Goal: Information Seeking & Learning: Check status

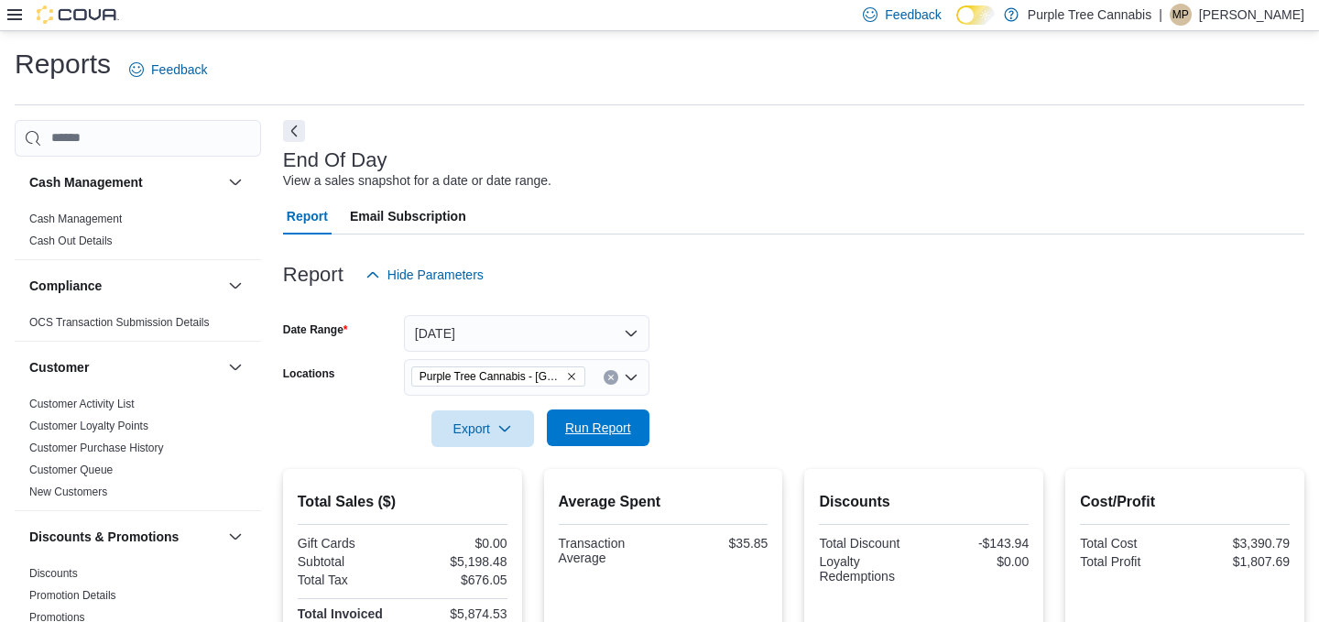
scroll to position [16, 0]
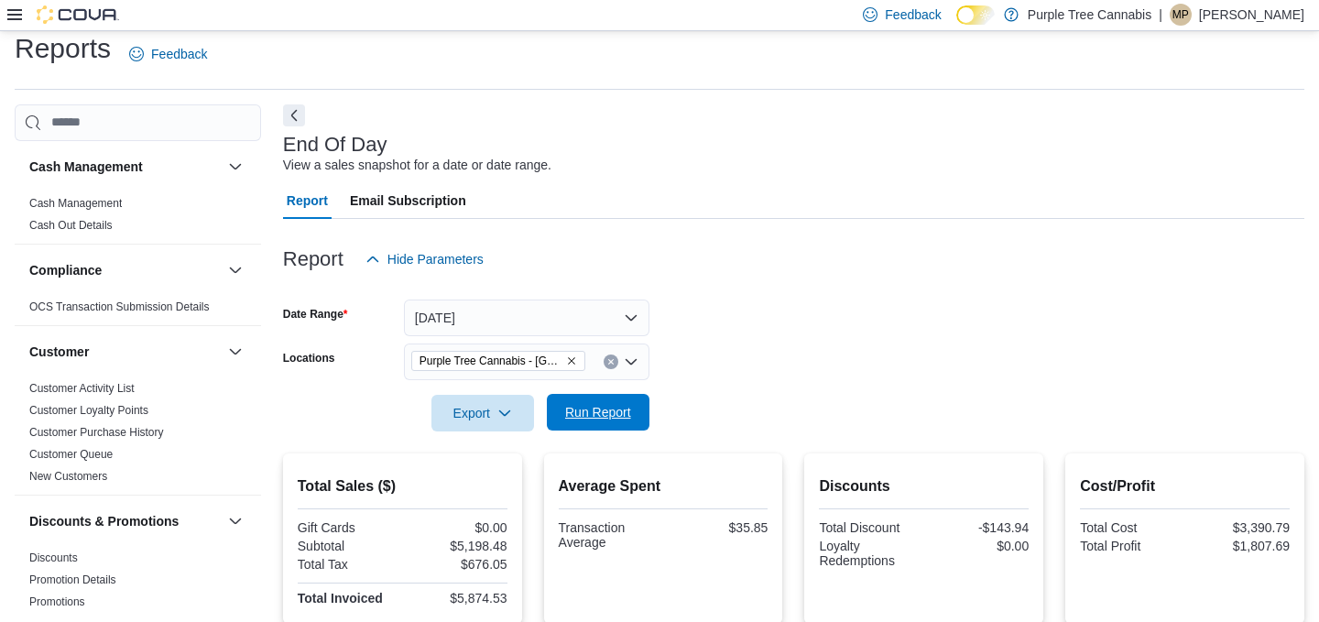
click at [610, 408] on span "Run Report" at bounding box center [598, 412] width 66 height 18
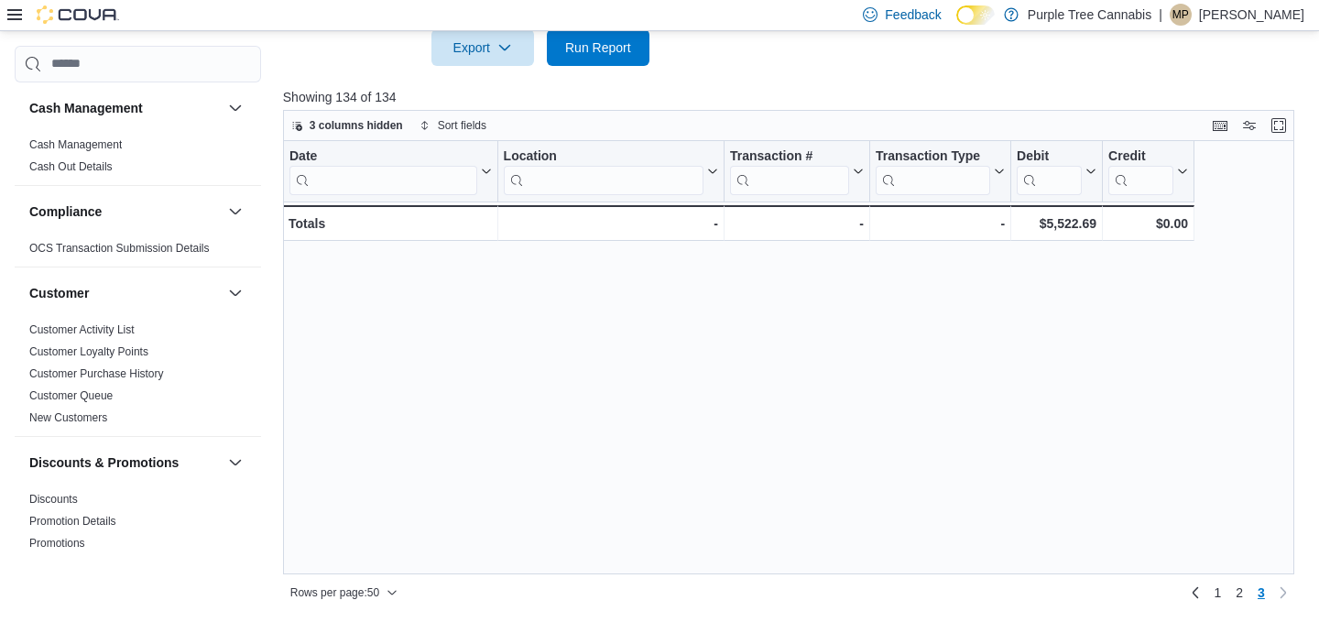
scroll to position [788, 0]
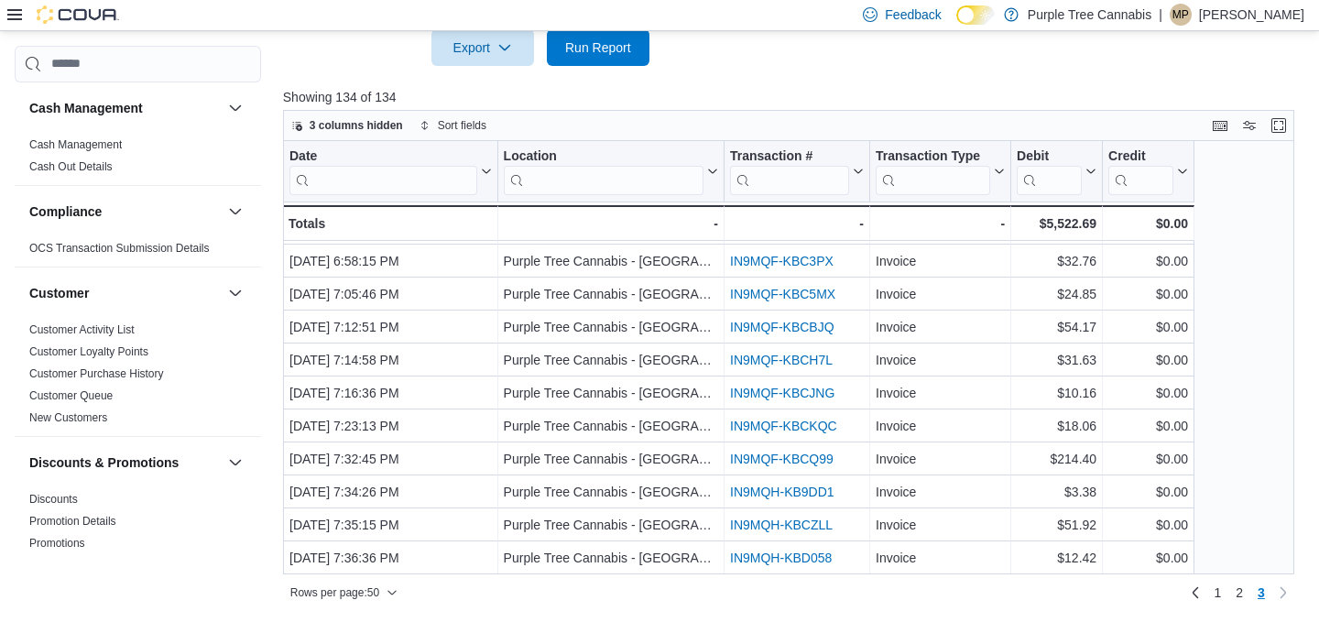
click at [622, 68] on div at bounding box center [793, 77] width 1021 height 22
click at [619, 56] on span "Run Report" at bounding box center [598, 46] width 81 height 37
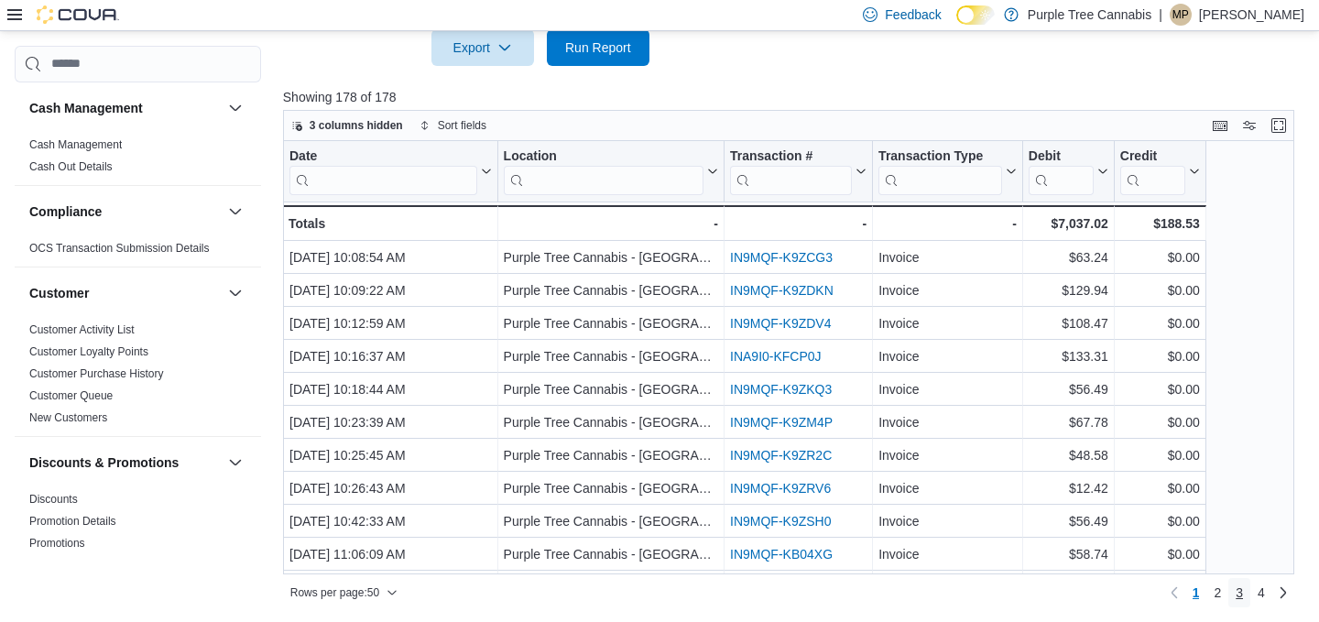
click at [1237, 592] on span "3" at bounding box center [1238, 592] width 7 height 18
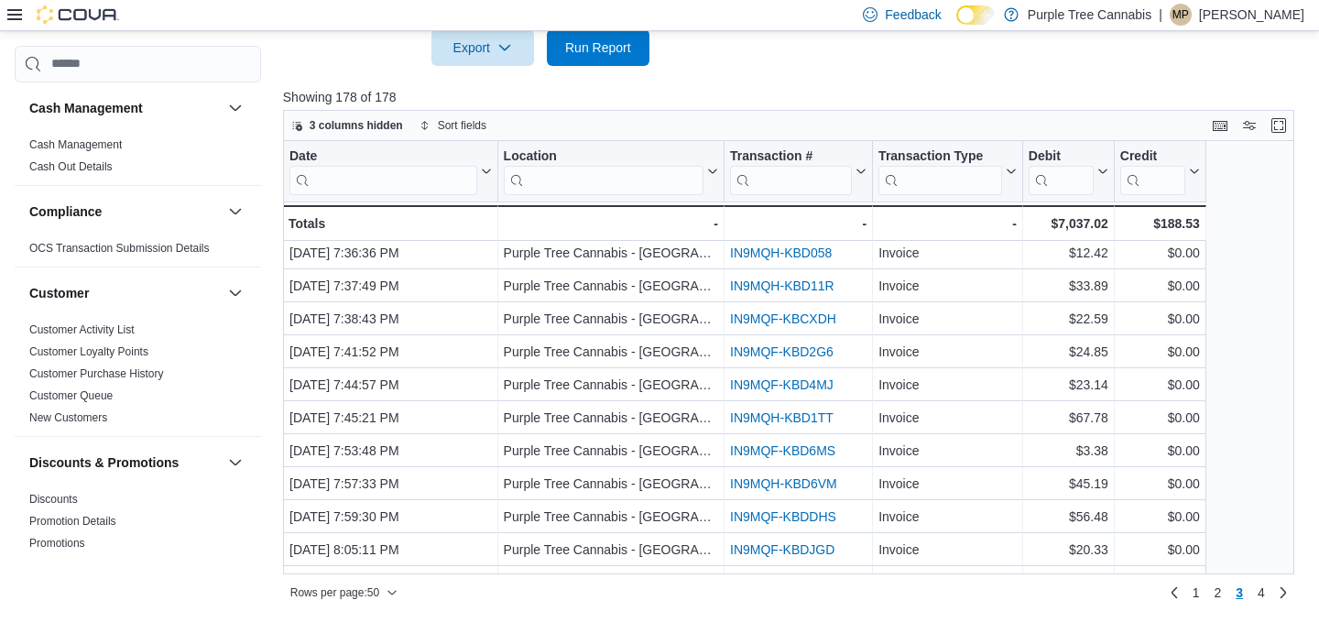
scroll to position [1091, 0]
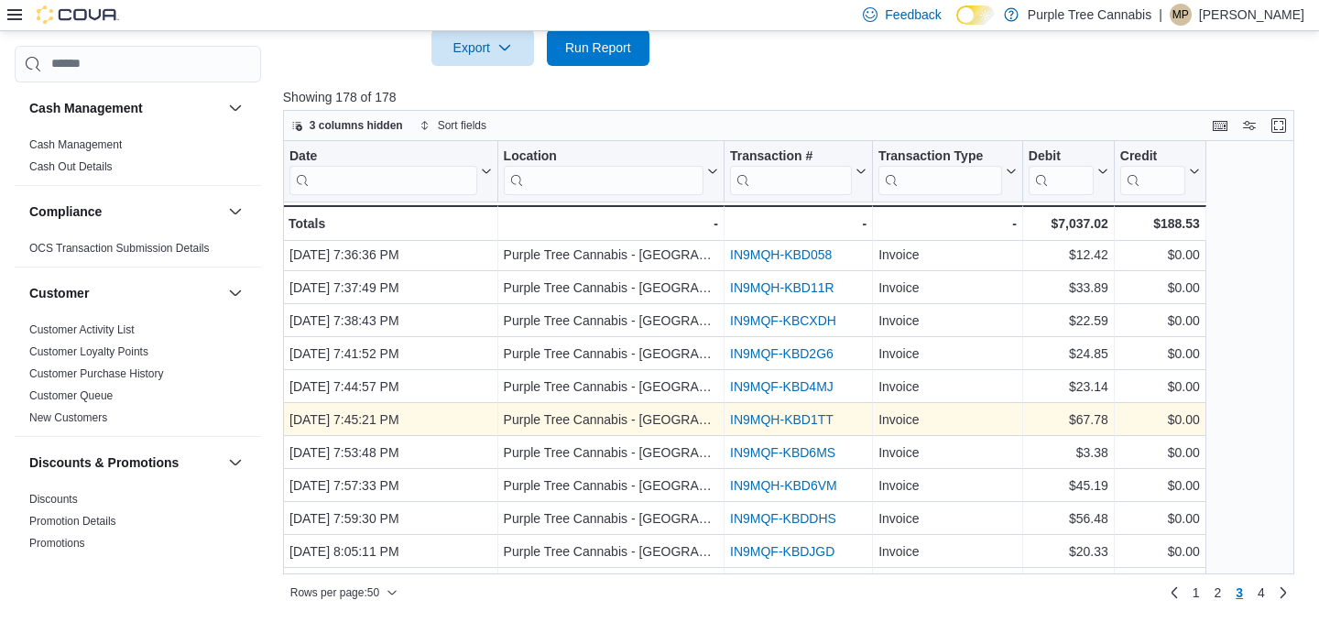
click at [790, 416] on link "IN9MQH-KBD1TT" at bounding box center [781, 419] width 103 height 15
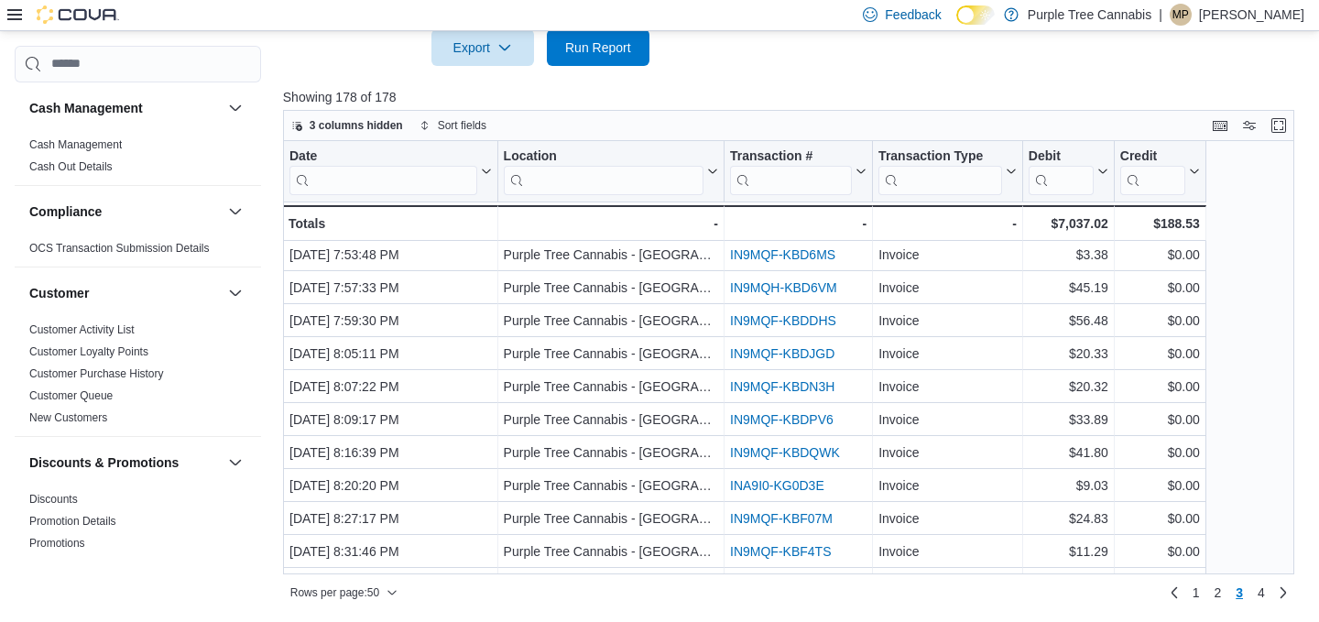
scroll to position [1315, 0]
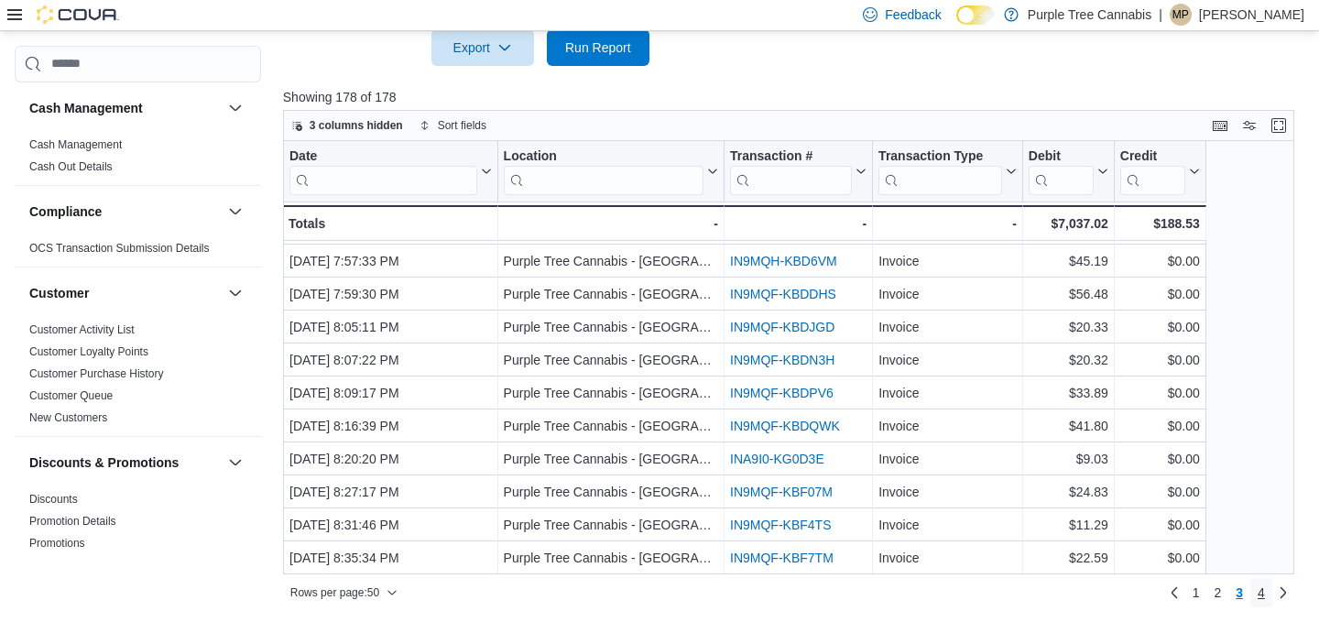
click at [1261, 599] on span "4" at bounding box center [1260, 592] width 7 height 18
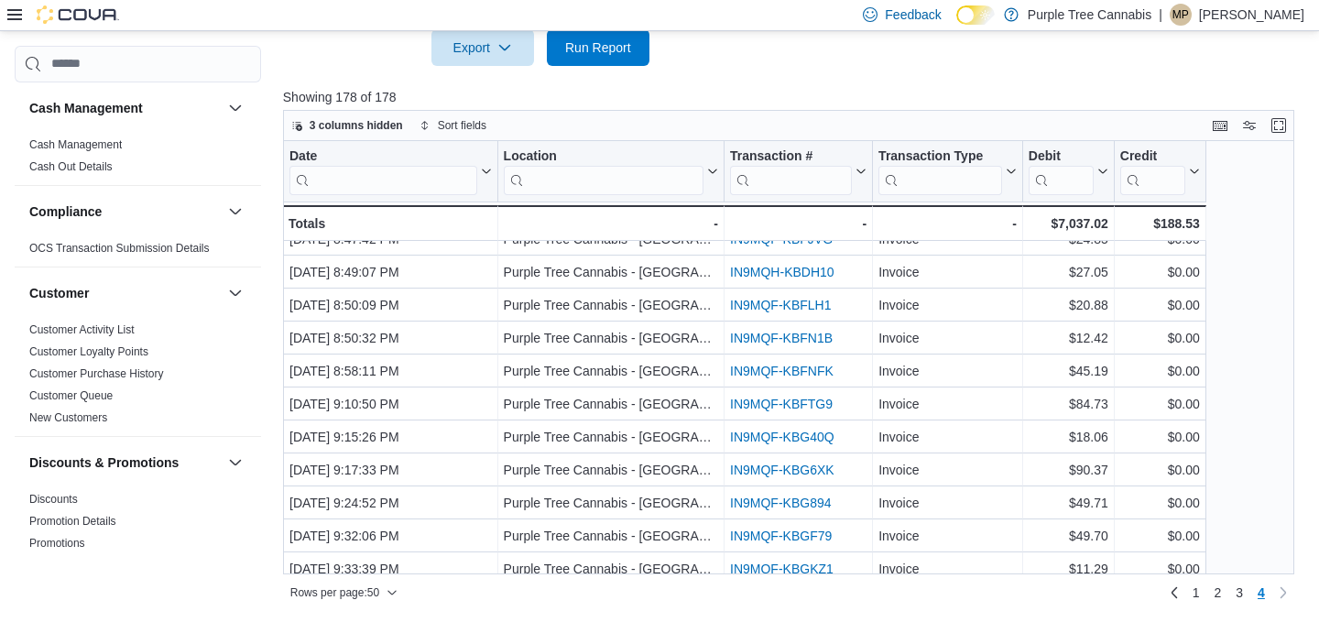
scroll to position [129, 0]
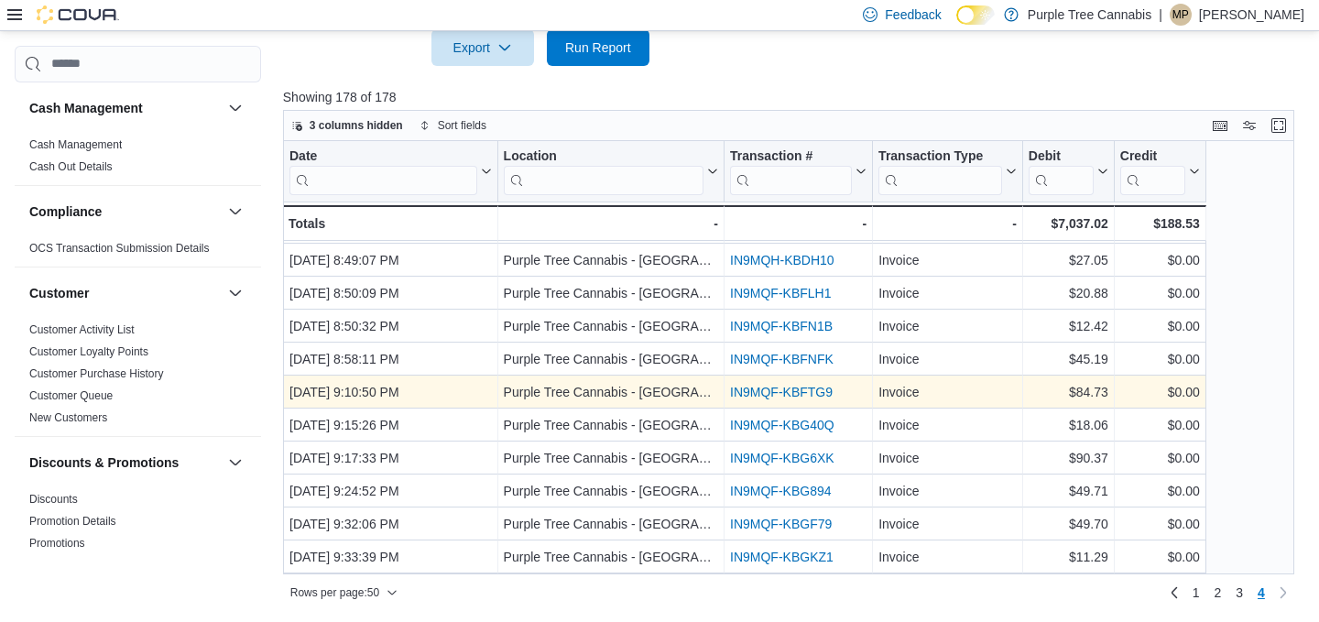
click at [781, 387] on link "IN9MQF-KBFTG9" at bounding box center [781, 392] width 103 height 15
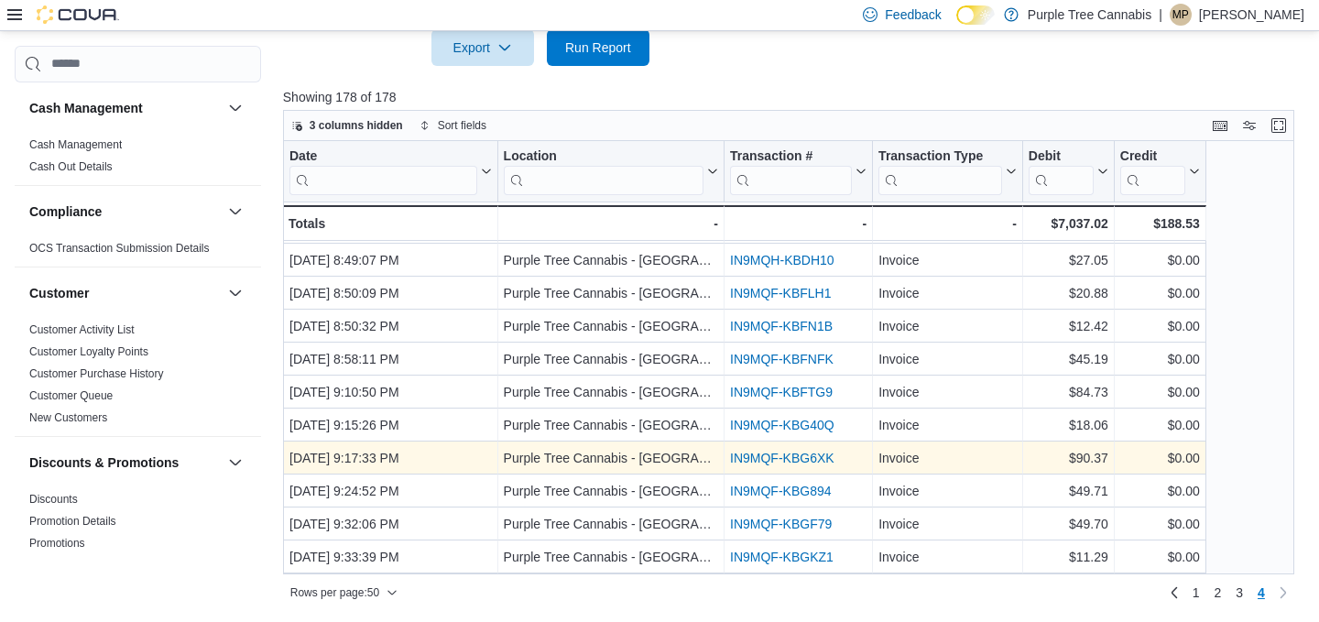
click at [780, 459] on link "IN9MQF-KBG6XK" at bounding box center [782, 458] width 104 height 15
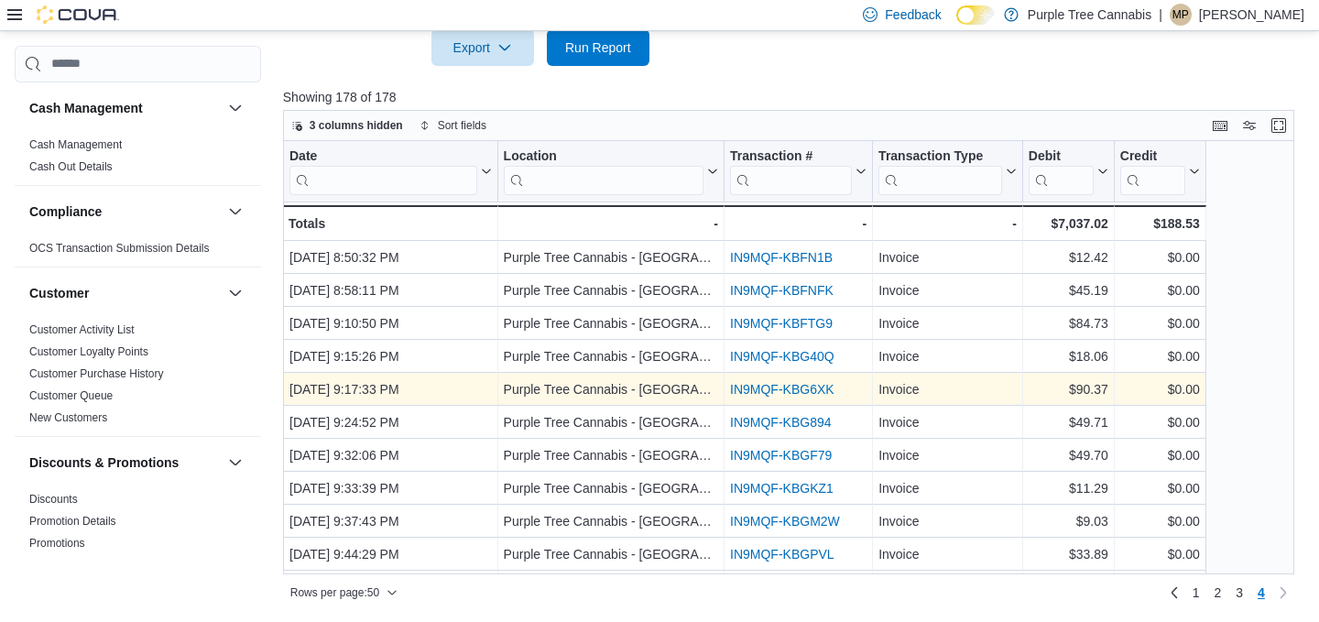
scroll to position [223, 0]
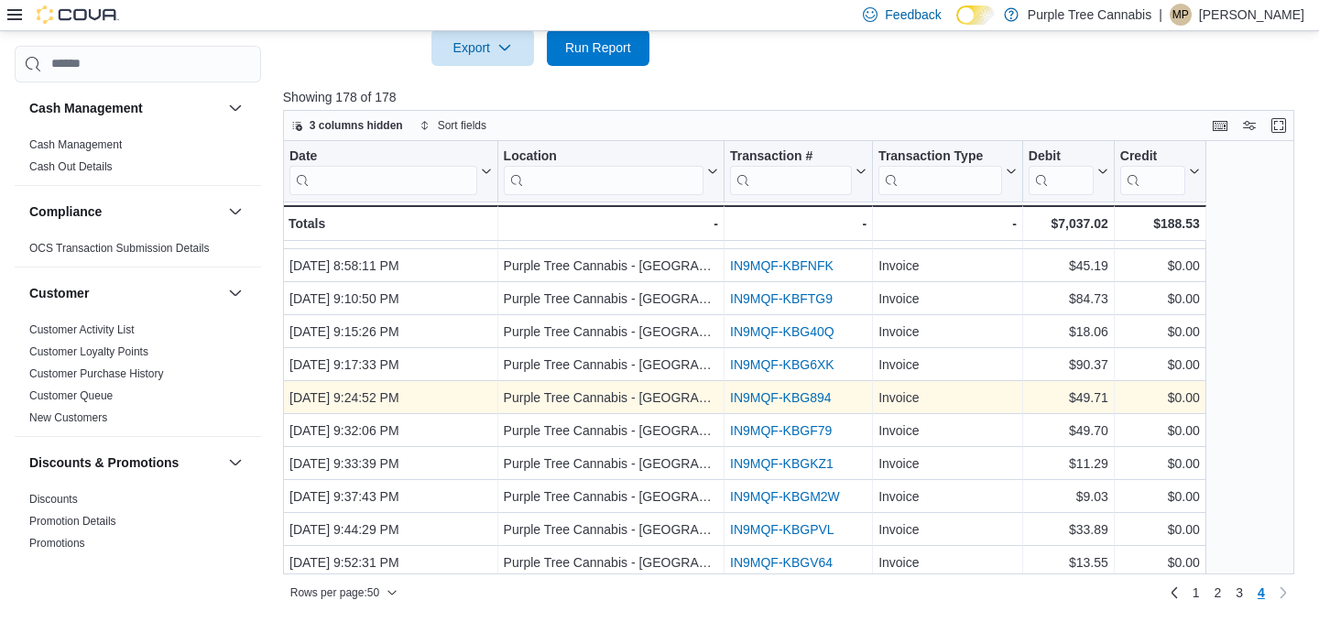
click at [786, 400] on link "IN9MQF-KBG894" at bounding box center [780, 397] width 101 height 15
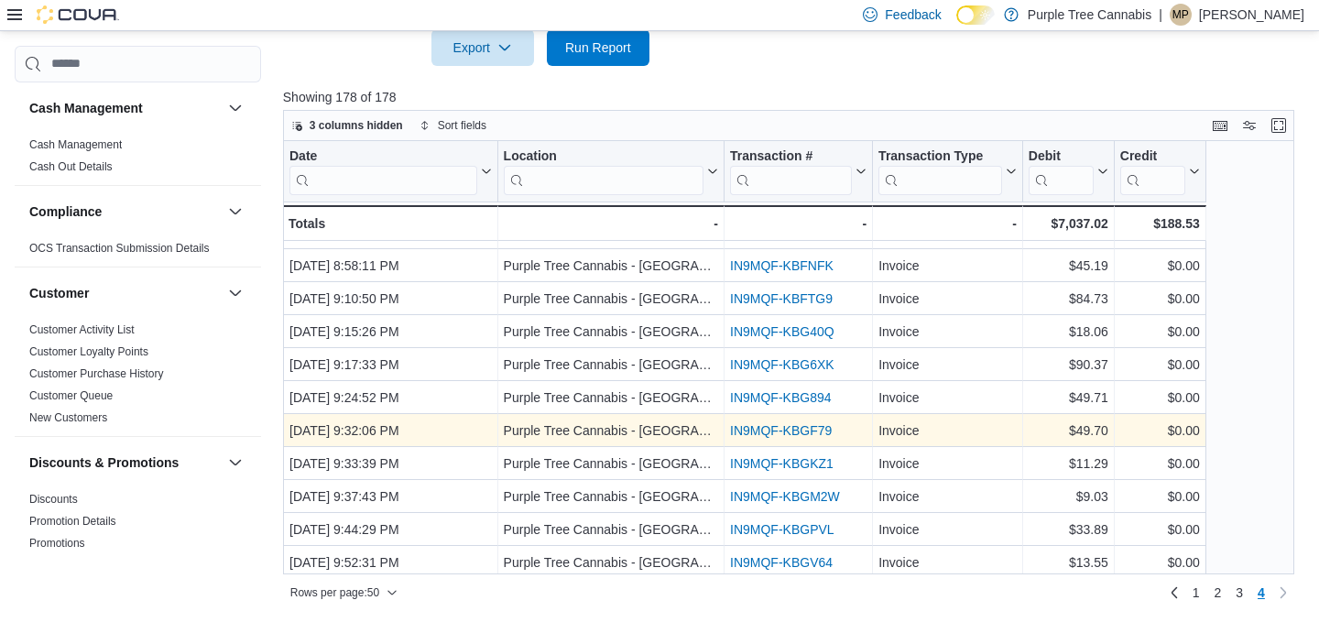
click at [783, 426] on link "IN9MQF-KBGF79" at bounding box center [781, 430] width 102 height 15
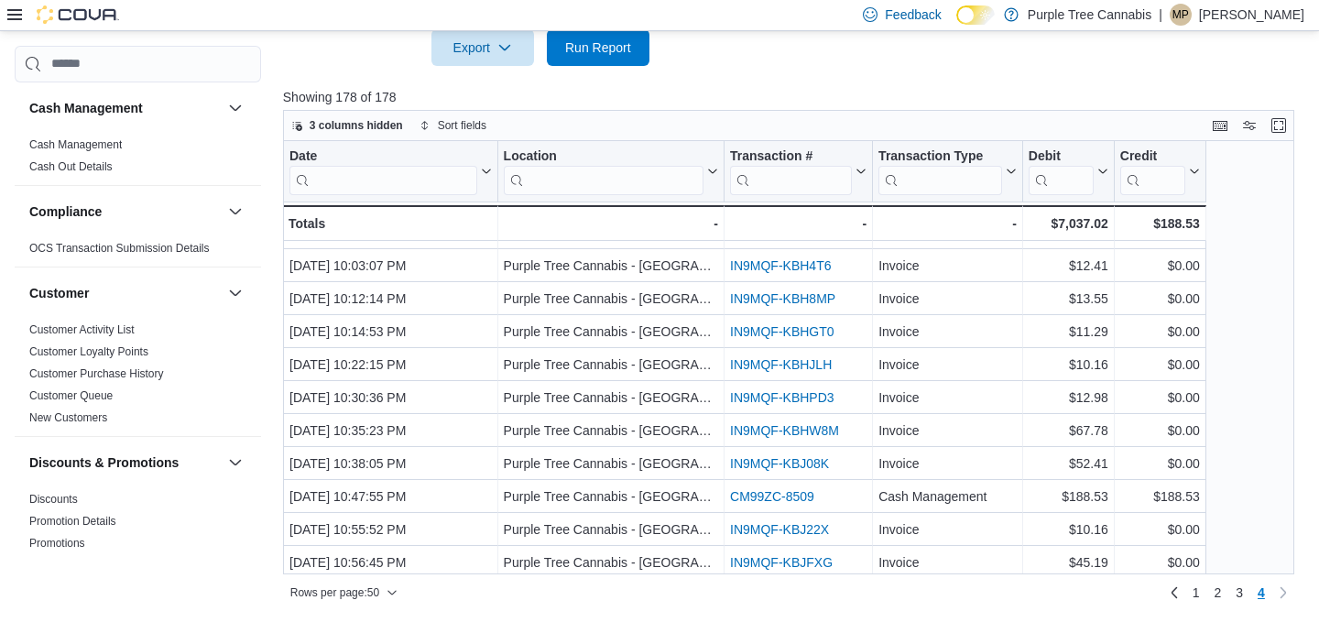
scroll to position [590, 0]
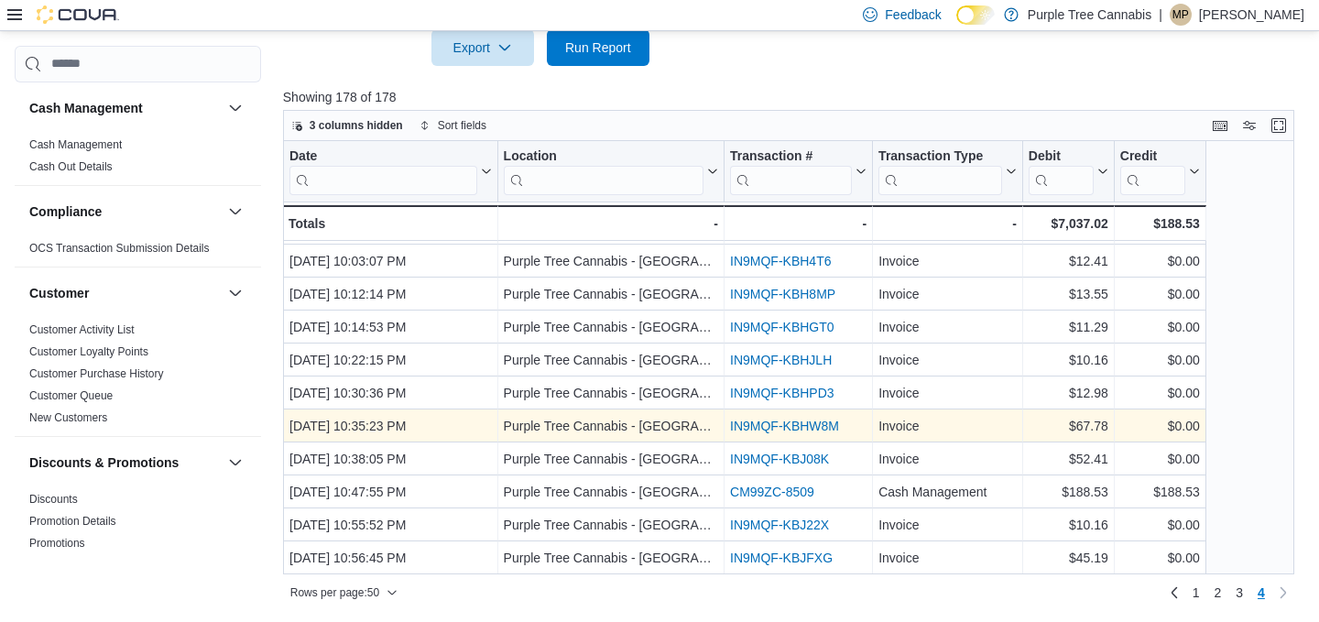
click at [784, 420] on link "IN9MQF-KBHW8M" at bounding box center [784, 425] width 109 height 15
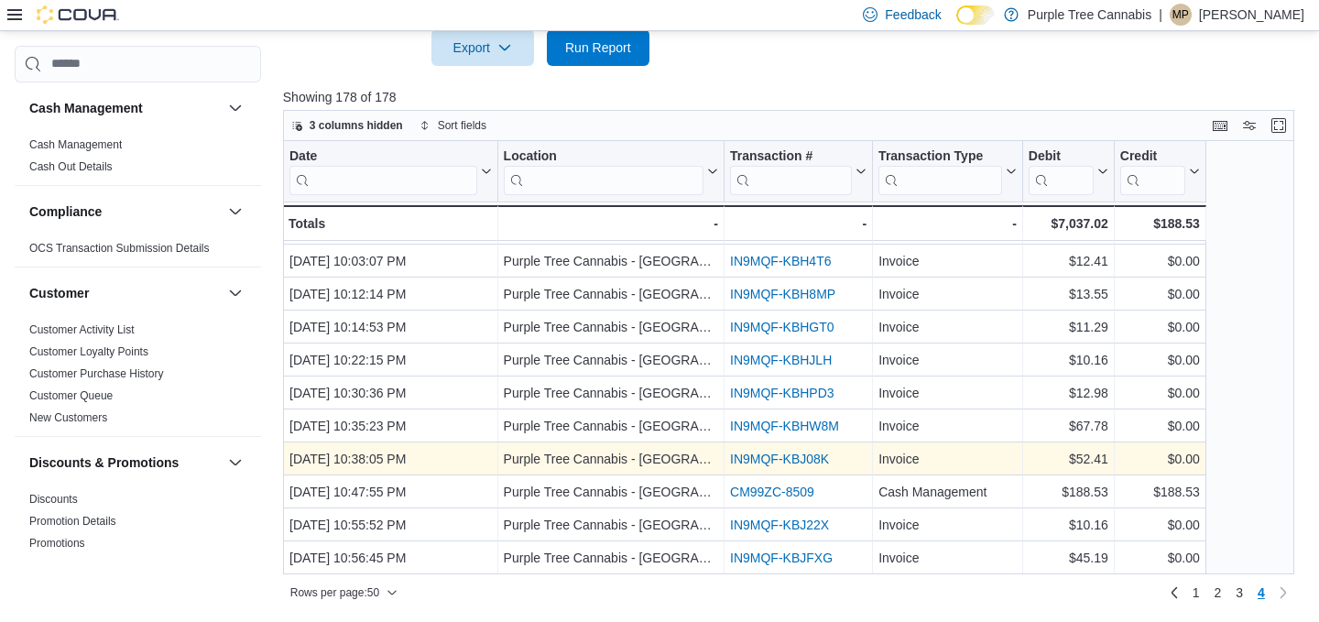
click at [784, 451] on link "IN9MQF-KBJ08K" at bounding box center [779, 458] width 99 height 15
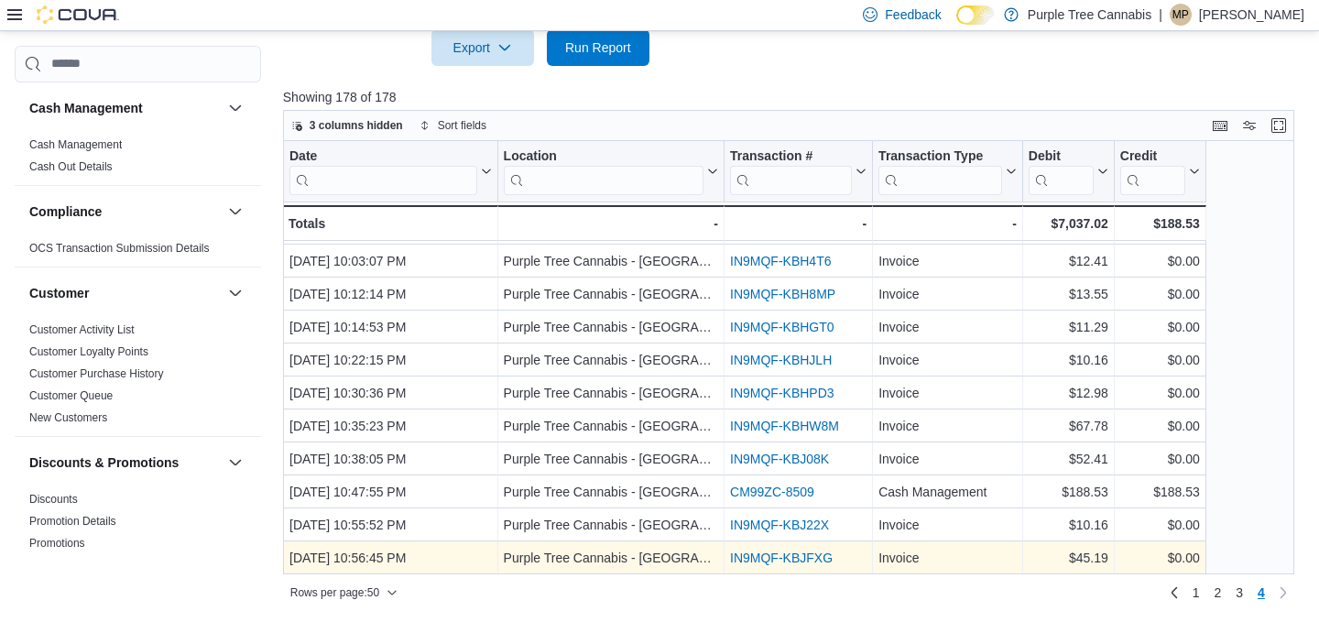
click at [773, 561] on link "IN9MQF-KBJFXG" at bounding box center [781, 557] width 103 height 15
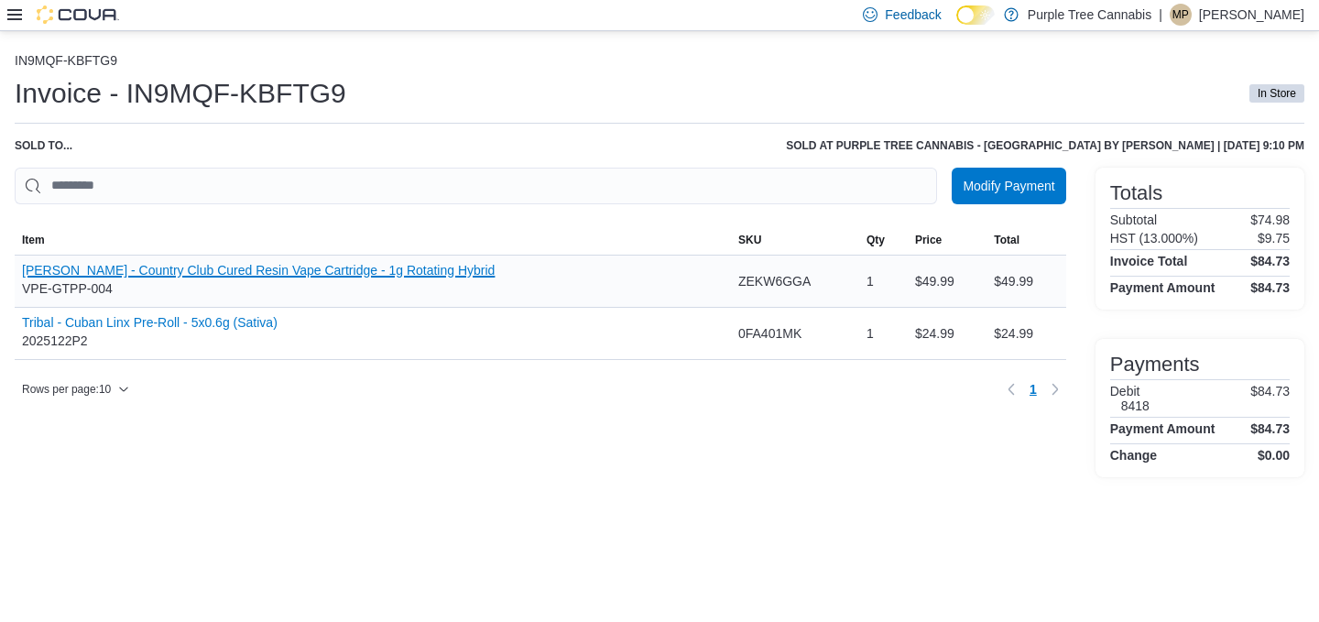
click at [306, 268] on button "Woody Nelson - Country Club Cured Resin Vape Cartridge - 1g Rotating Hybrid" at bounding box center [258, 270] width 473 height 15
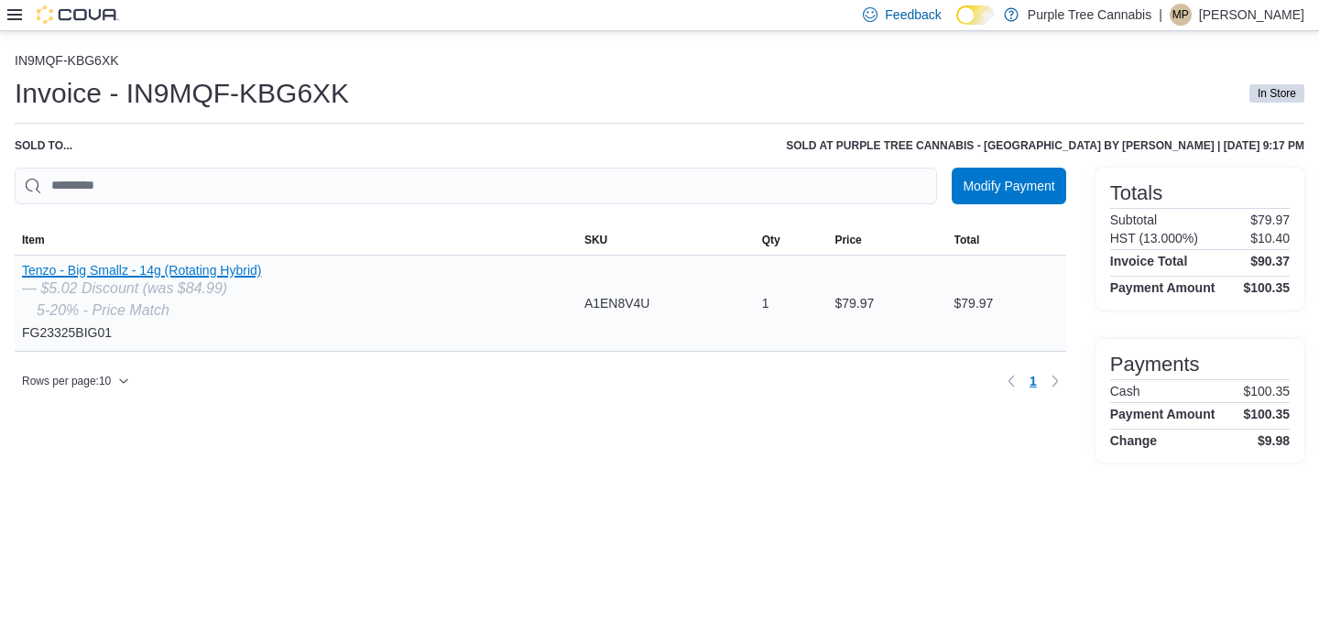
click at [225, 268] on button "Tenzo - Big Smallz - 14g (Rotating Hybrid)" at bounding box center [141, 270] width 239 height 15
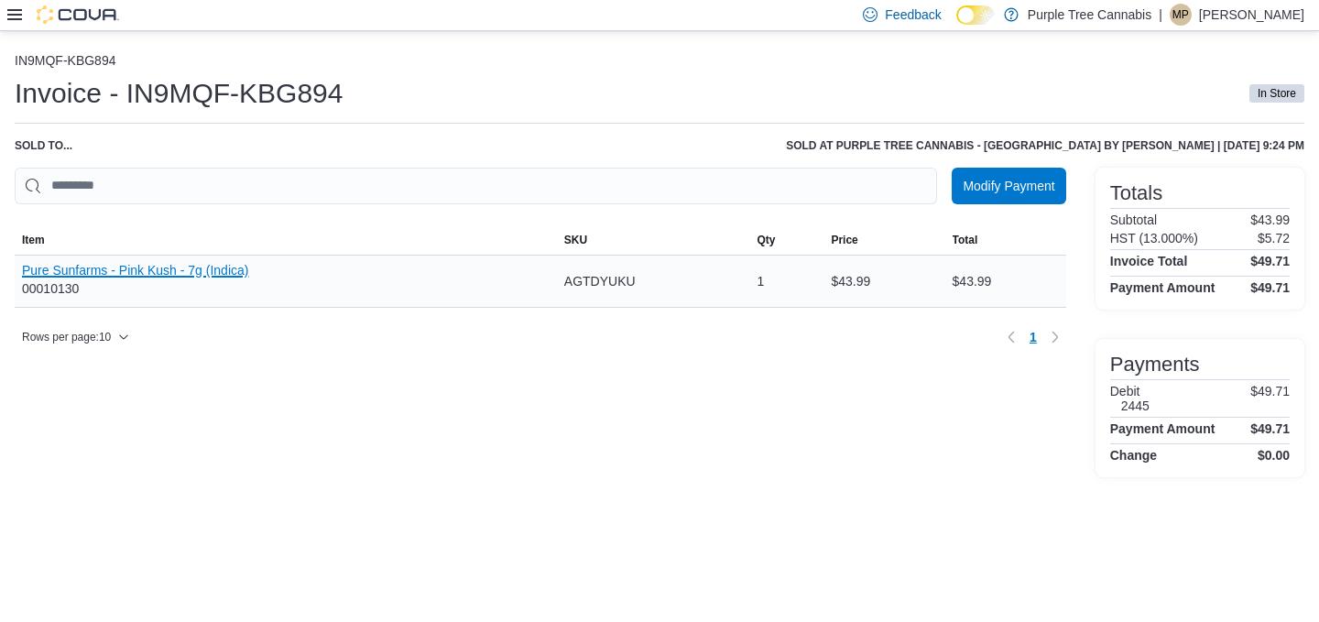
click at [222, 267] on button "Pure Sunfarms - Pink Kush - 7g (Indica)" at bounding box center [135, 270] width 226 height 15
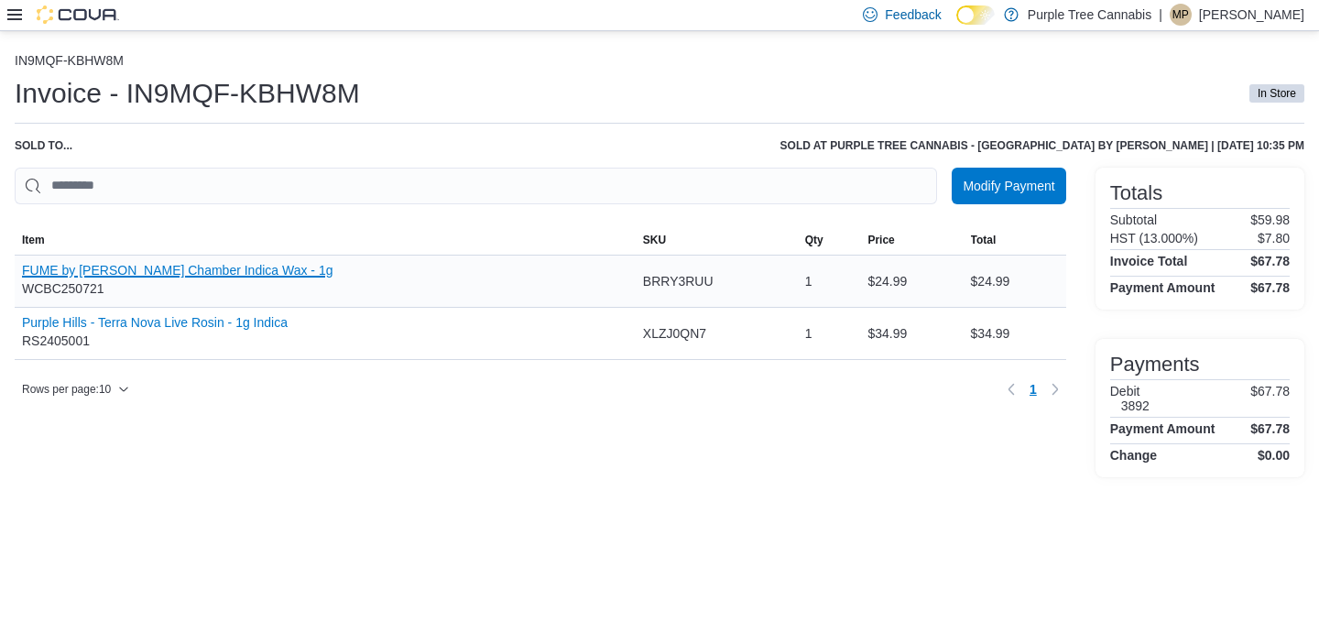
click at [297, 266] on button "FUME by [PERSON_NAME] Chamber Indica Wax - 1g" at bounding box center [177, 270] width 310 height 15
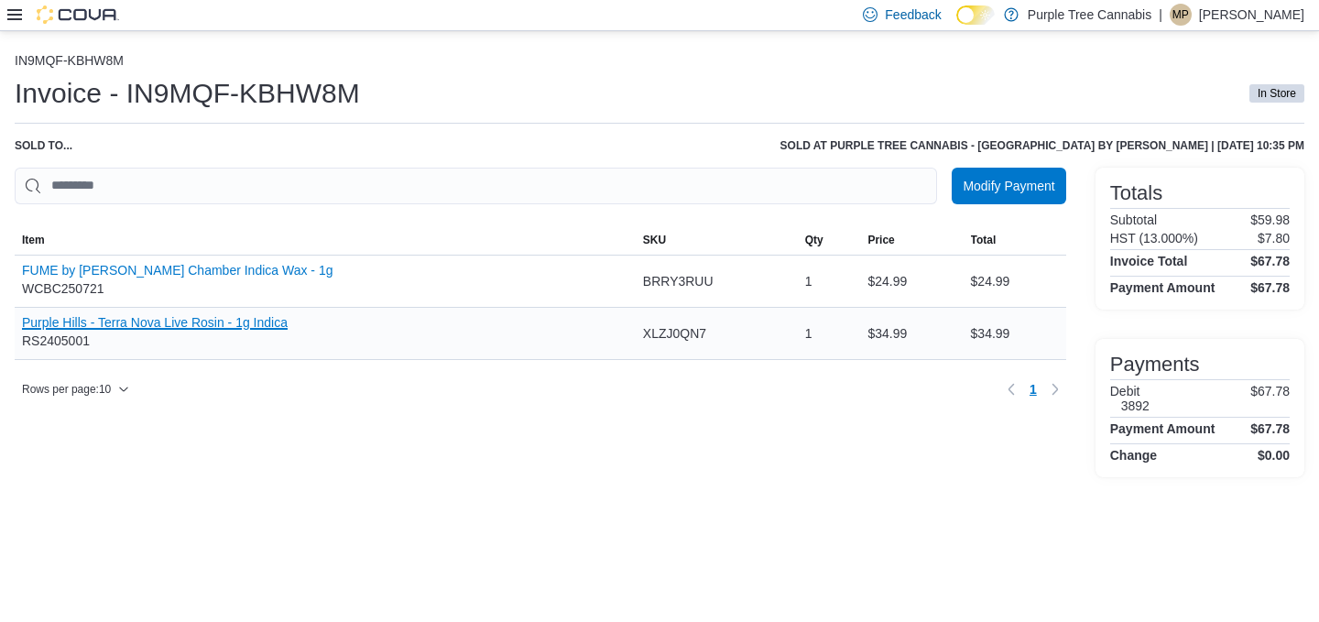
click at [264, 322] on button "Purple Hills - Terra Nova Live Rosin - 1g Indica" at bounding box center [155, 322] width 266 height 15
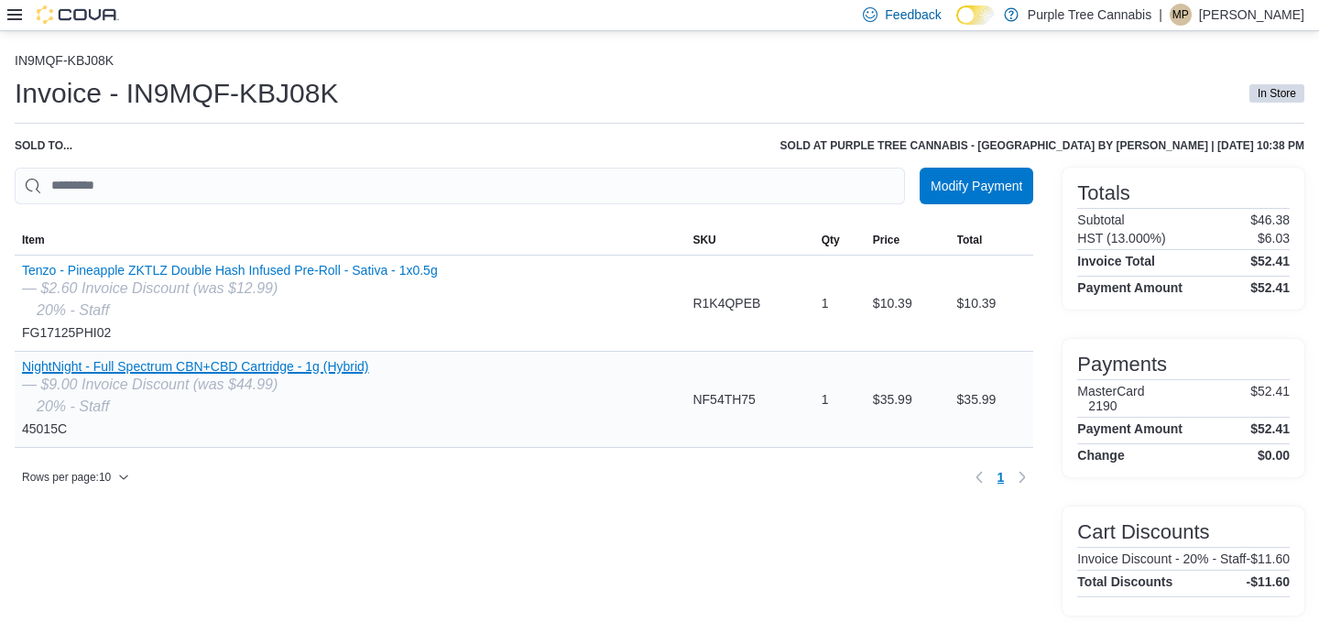
click at [319, 374] on button "NightNight - Full Spectrum CBN+CBD Cartridge - 1g (Hybrid)" at bounding box center [195, 366] width 347 height 15
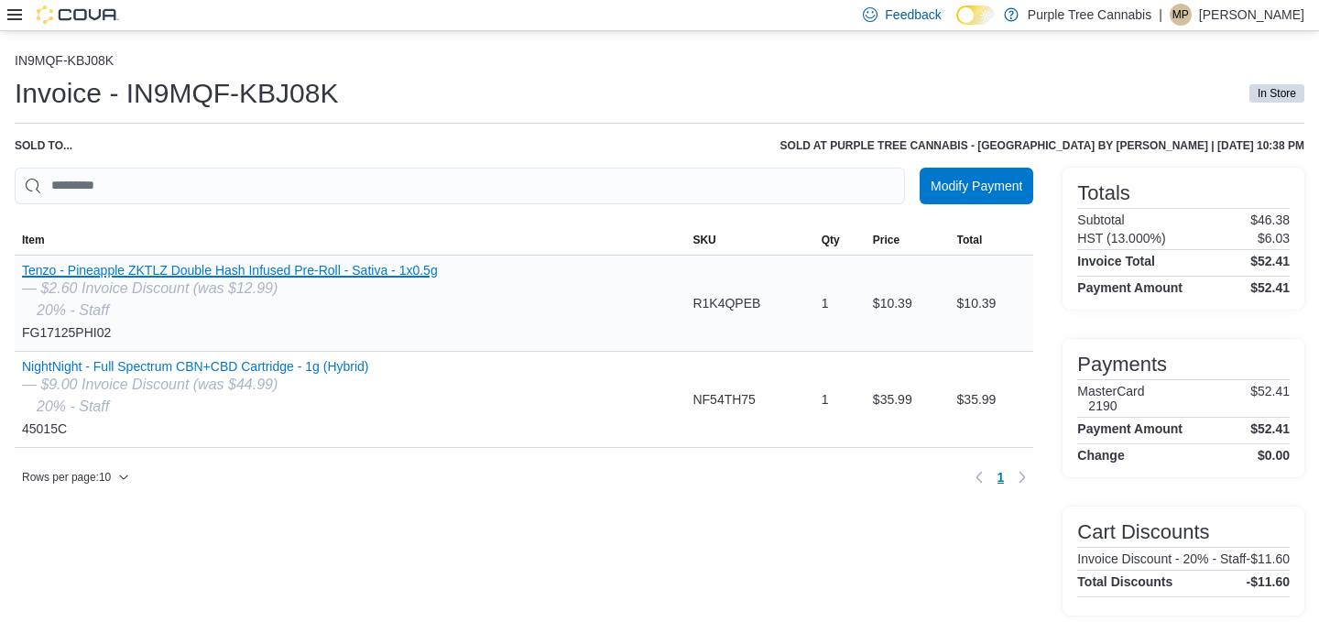
click at [319, 274] on button "Tenzo - Pineapple ZKTLZ Double Hash Infused Pre-Roll - Sativa - 1x0.5g" at bounding box center [230, 270] width 416 height 15
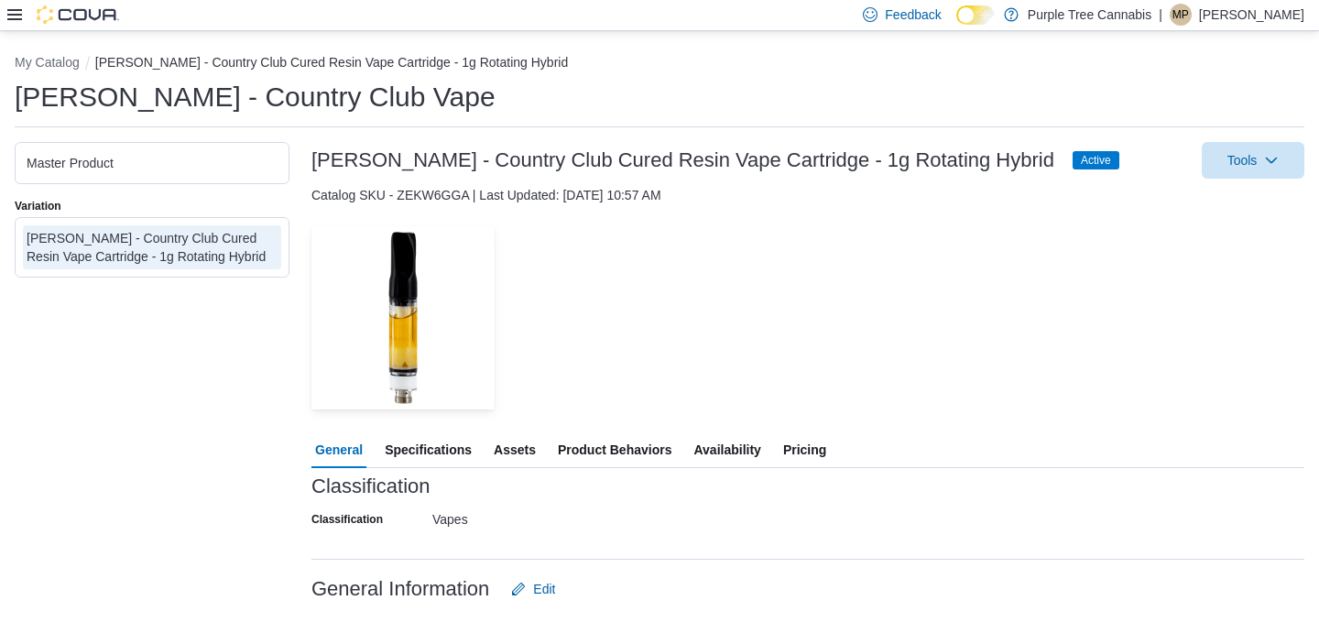
click at [747, 451] on span "Availability" at bounding box center [726, 449] width 67 height 37
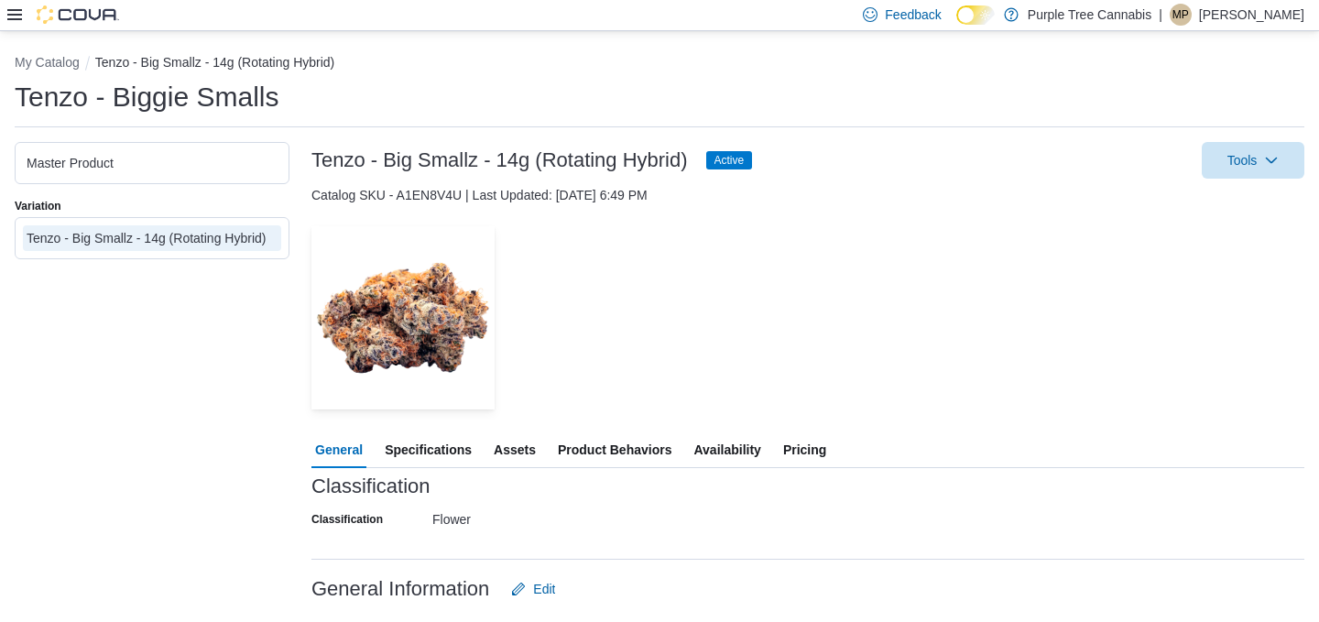
click at [723, 451] on span "Availability" at bounding box center [726, 449] width 67 height 37
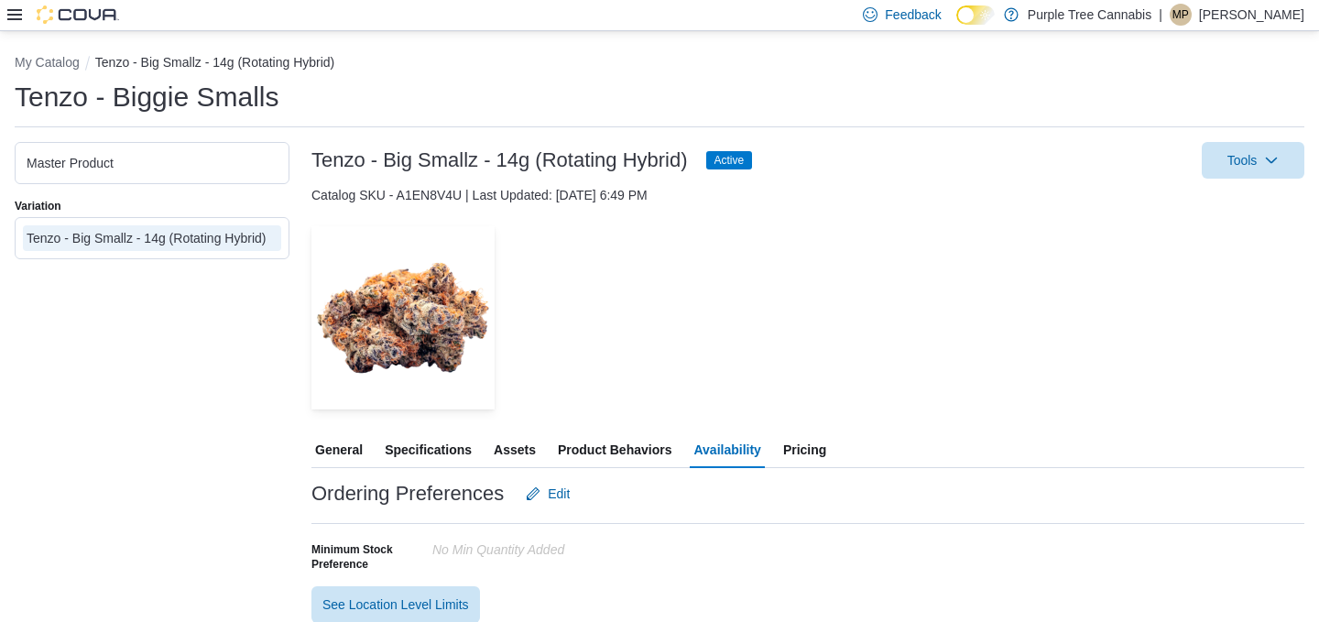
scroll to position [245, 0]
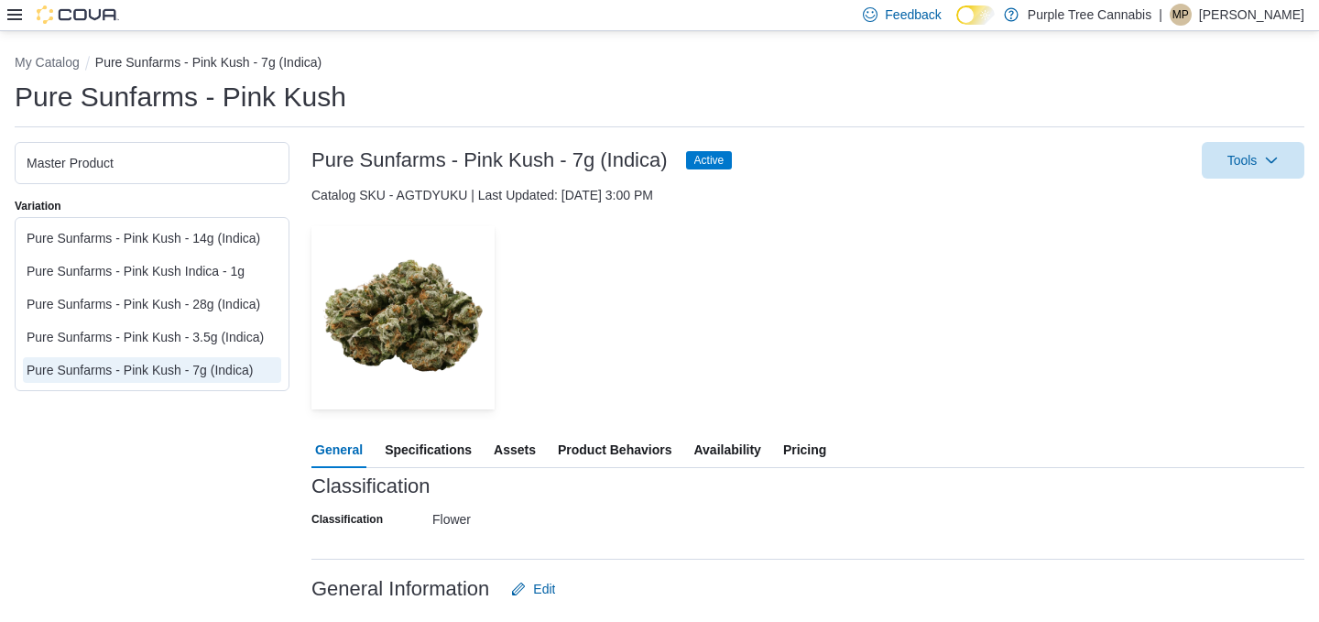
click at [750, 462] on span "Availability" at bounding box center [726, 449] width 67 height 37
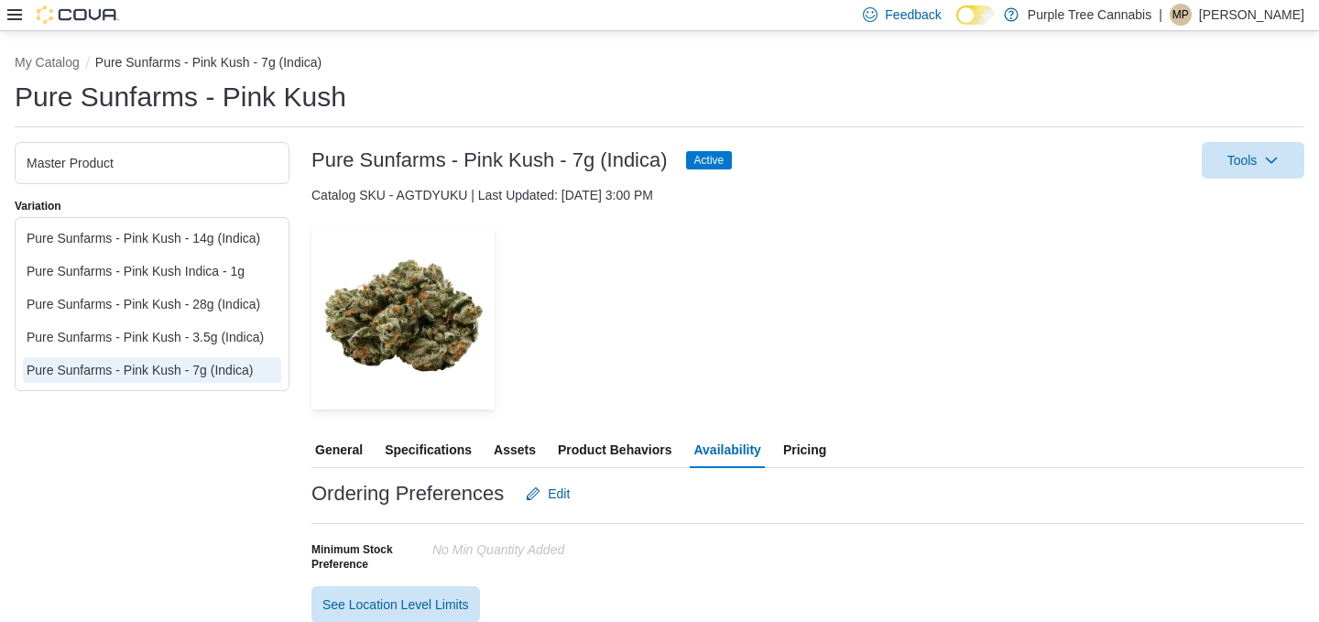
scroll to position [245, 0]
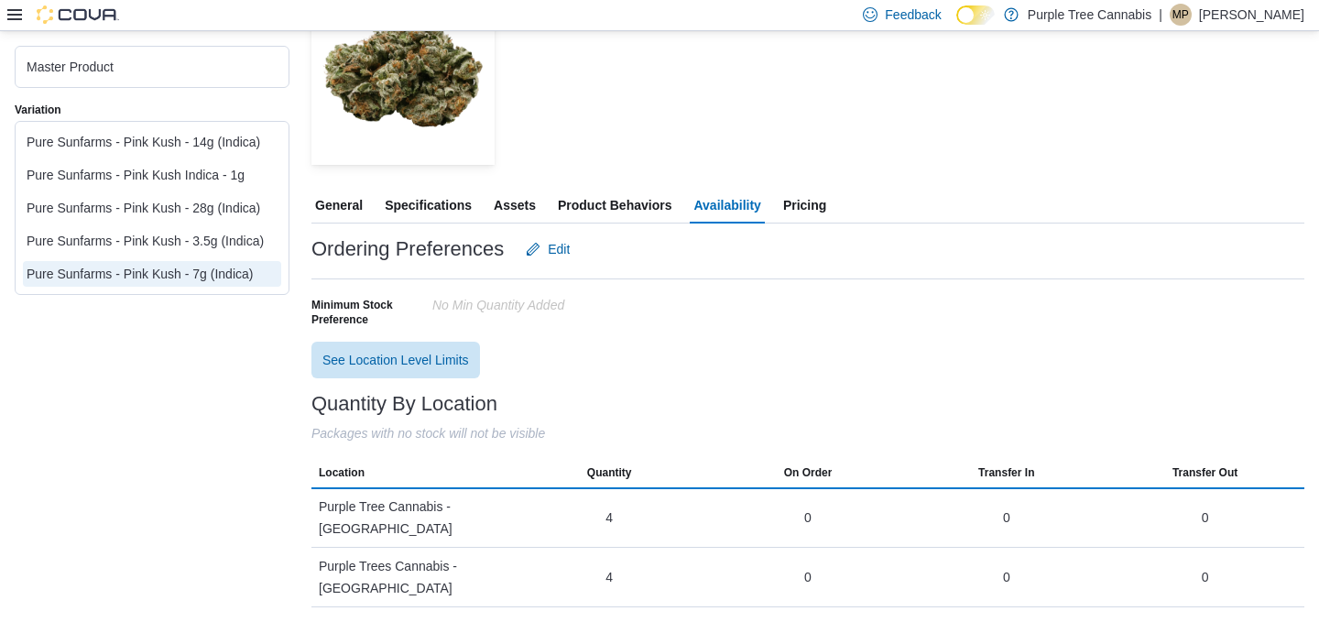
click at [820, 205] on span "Pricing" at bounding box center [804, 205] width 43 height 37
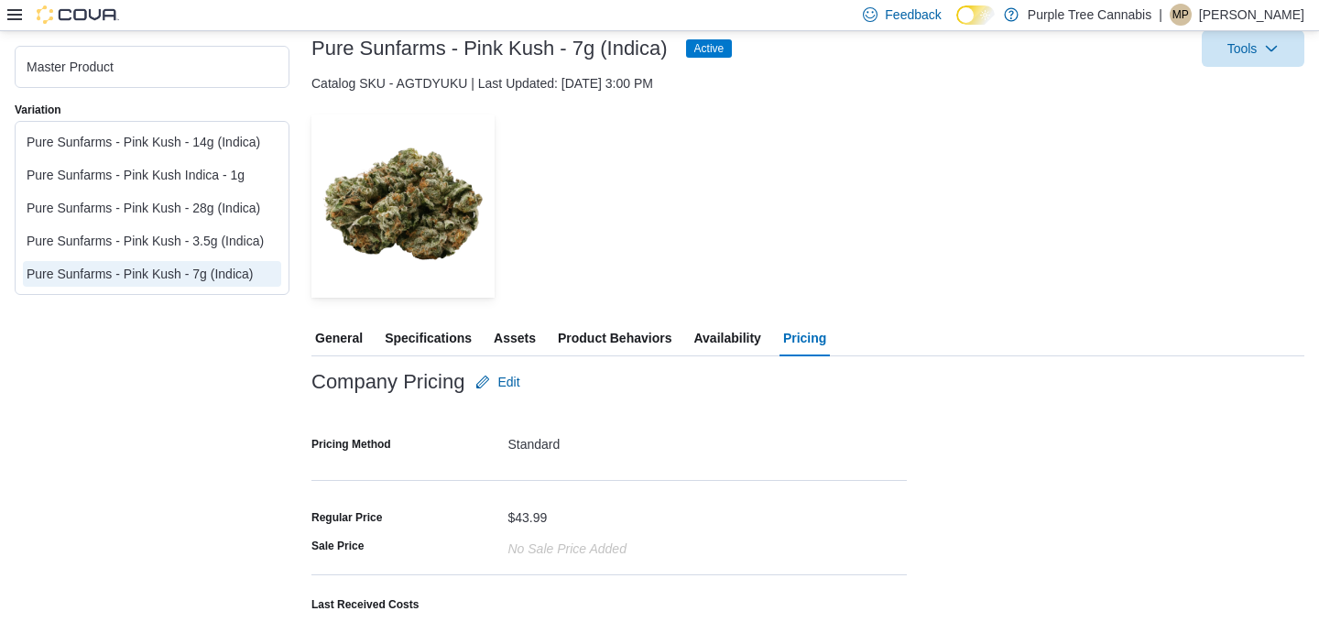
scroll to position [193, 0]
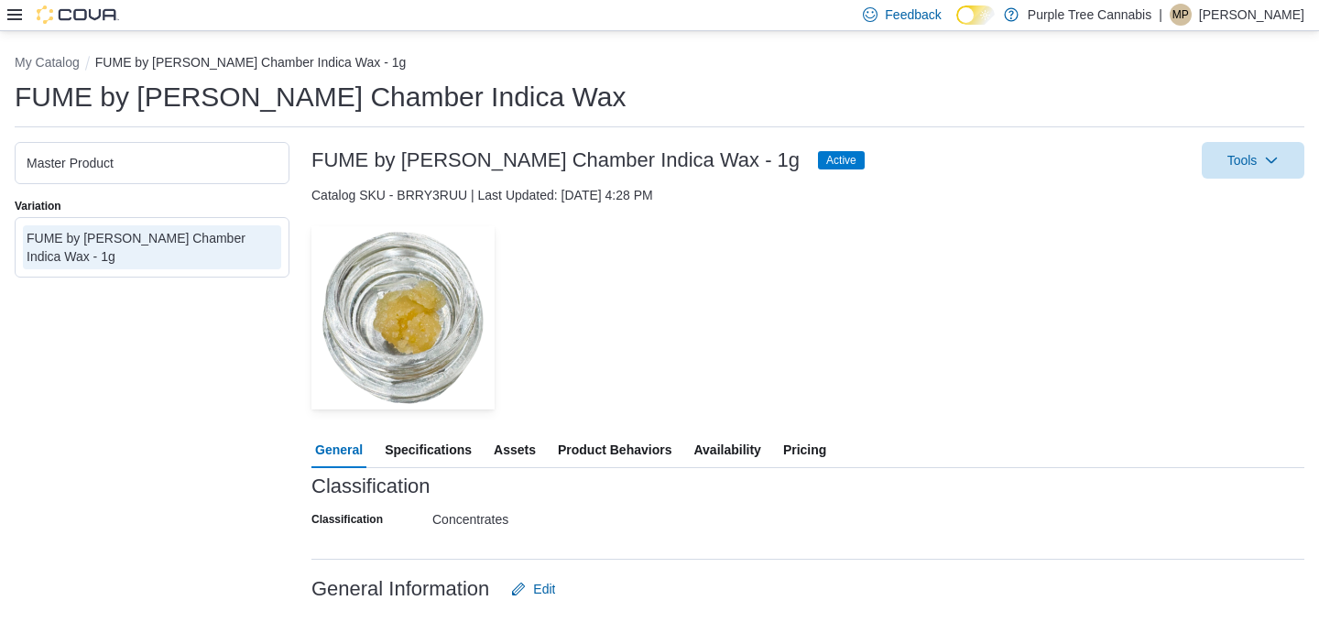
click at [728, 444] on span "Availability" at bounding box center [726, 449] width 67 height 37
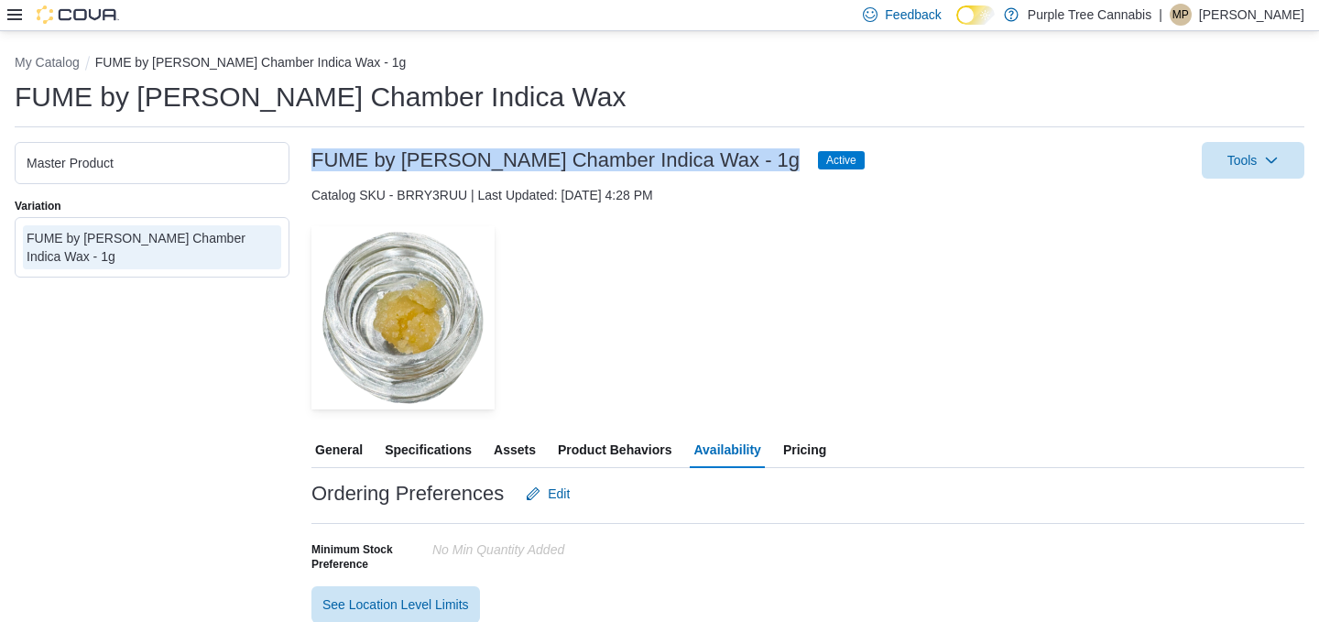
drag, startPoint x: 768, startPoint y: 161, endPoint x: 305, endPoint y: 164, distance: 463.4
click at [305, 164] on div "Master Product Variation FUME by Dom Jackson - Bane Chamber Indica Wax - 1g FUM…" at bounding box center [659, 497] width 1289 height 710
copy h3 "FUME by Dom Jackson - Bane Chamber Indica Wax"
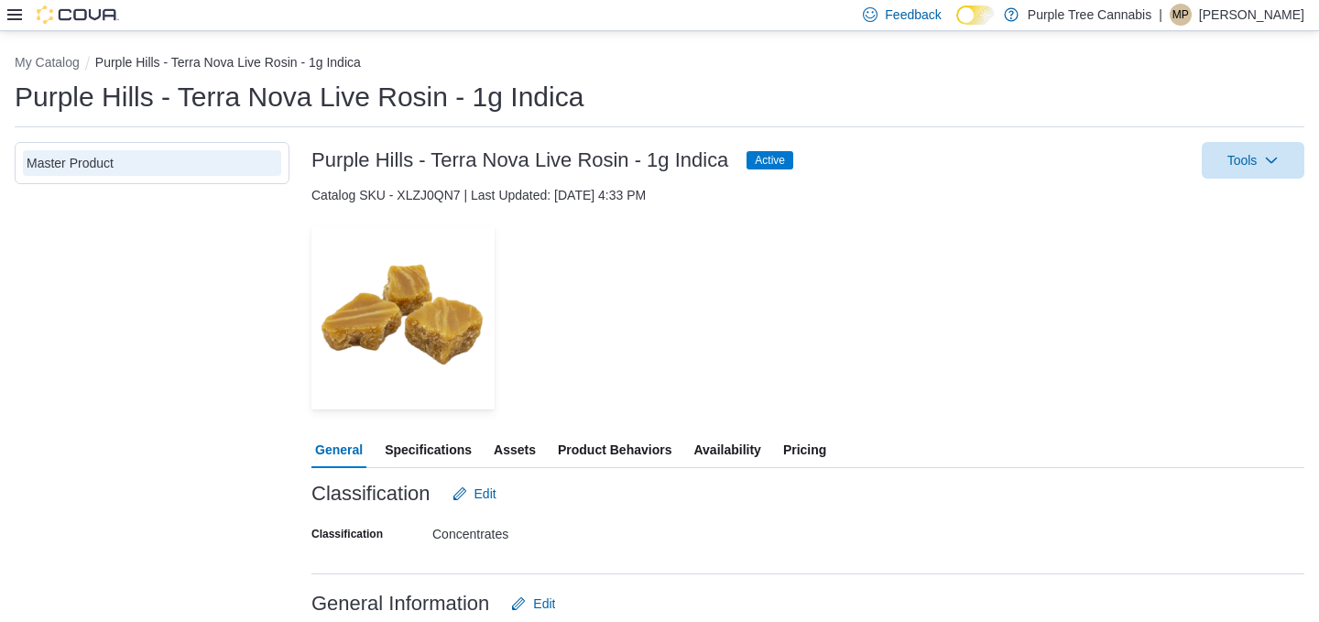
click at [731, 462] on span "Availability" at bounding box center [726, 449] width 67 height 37
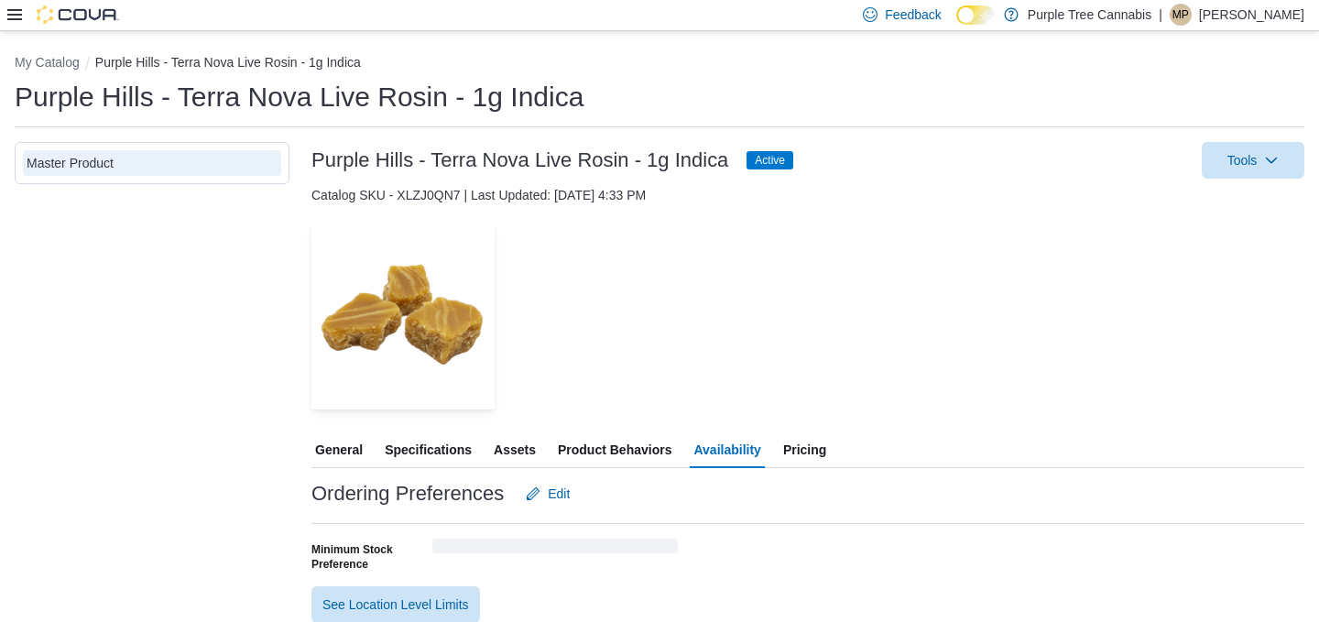
scroll to position [245, 0]
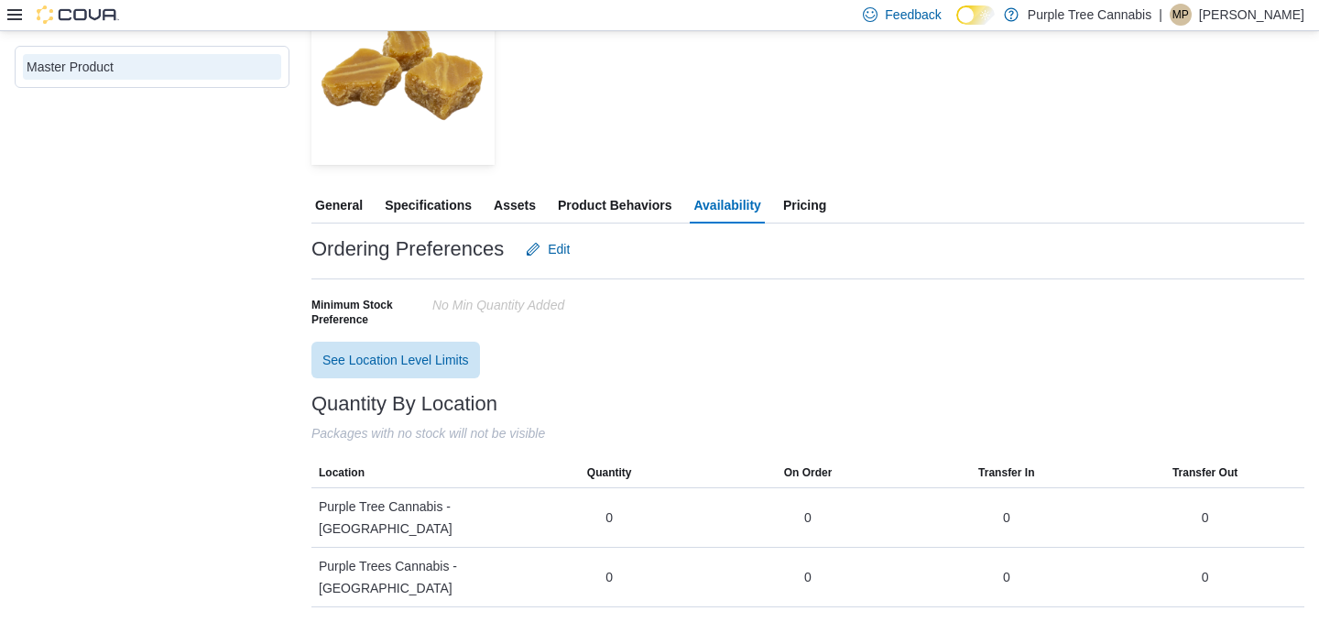
click at [826, 191] on span "Pricing" at bounding box center [804, 205] width 43 height 37
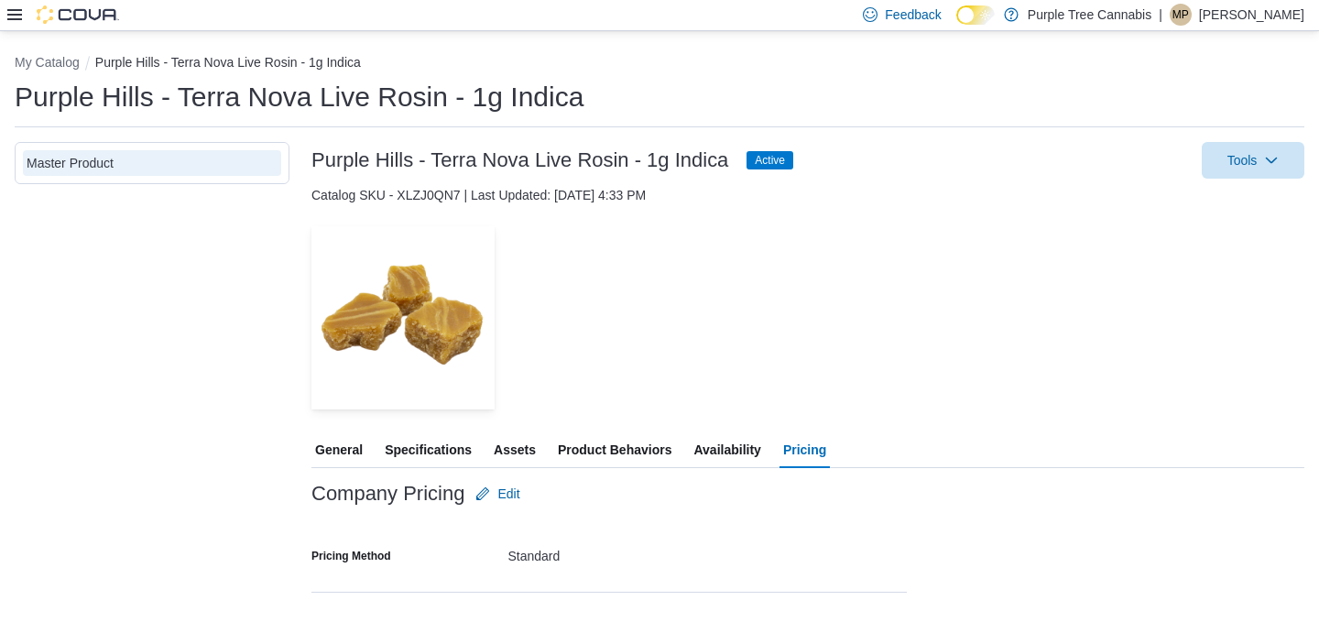
scroll to position [193, 0]
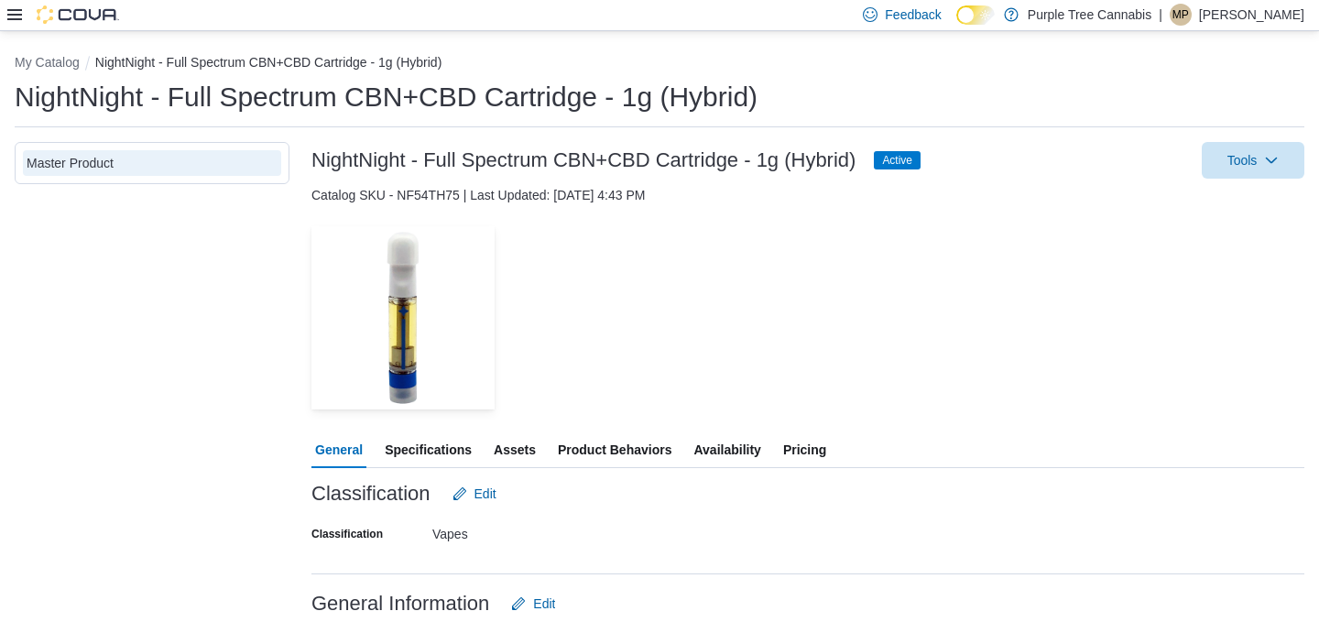
click at [747, 457] on span "Availability" at bounding box center [726, 449] width 67 height 37
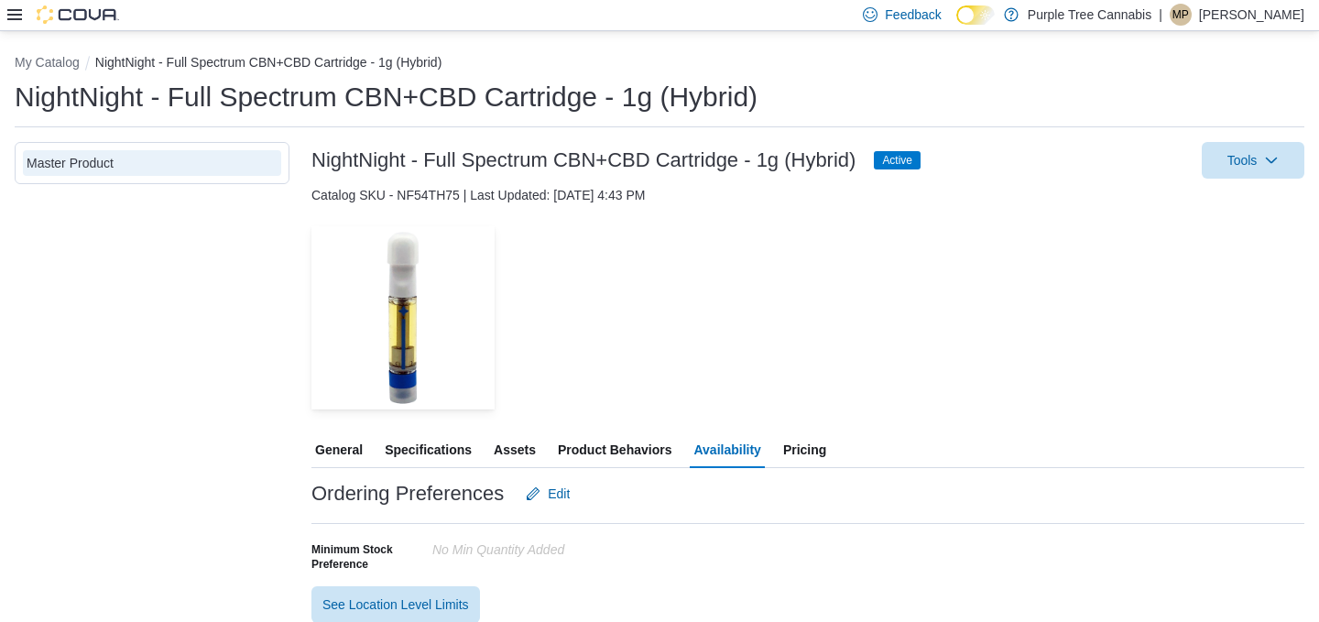
scroll to position [245, 0]
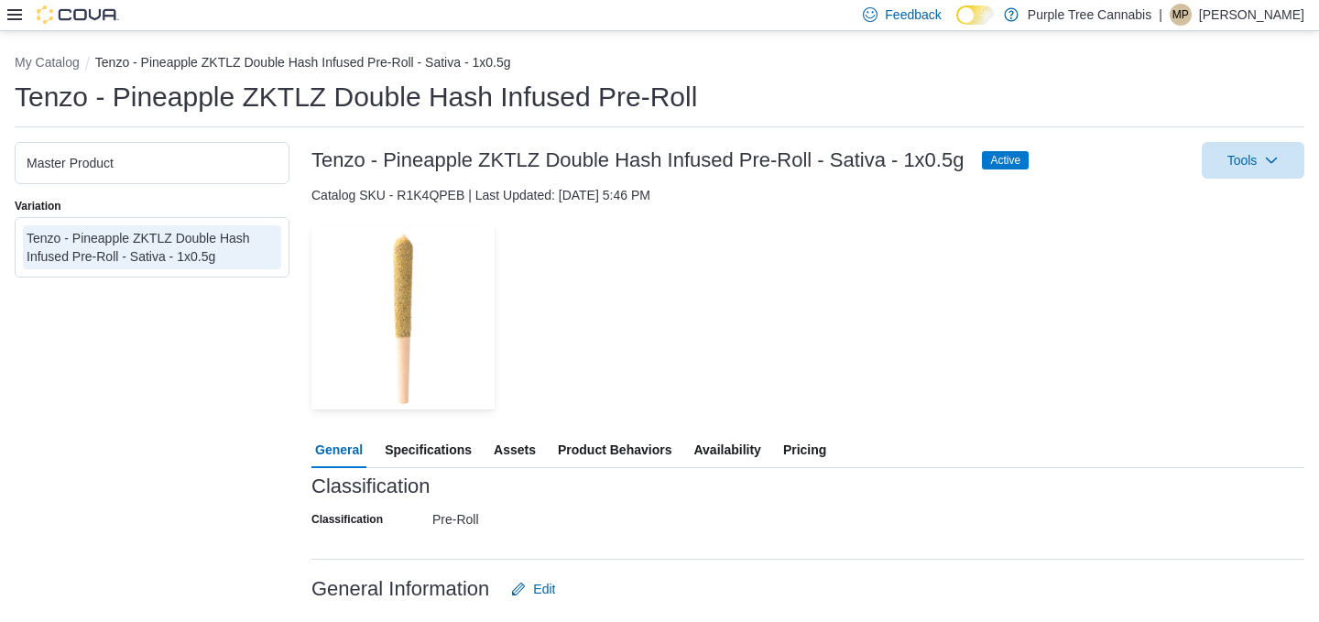
click at [749, 452] on span "Availability" at bounding box center [726, 449] width 67 height 37
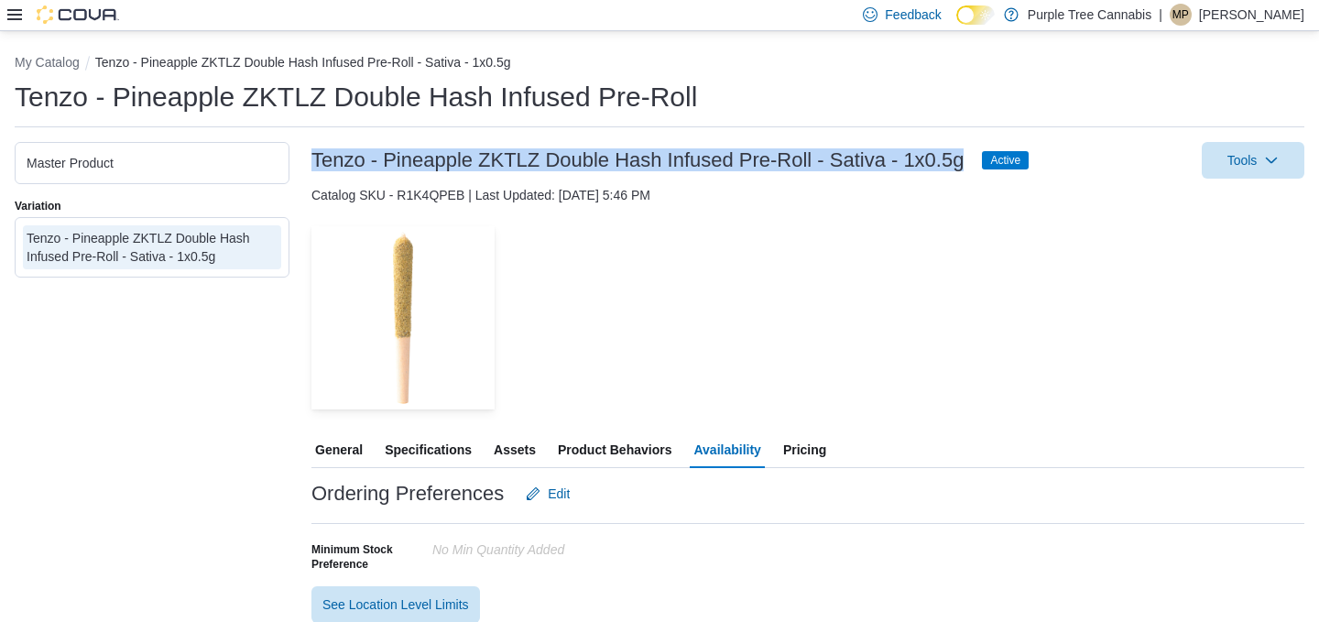
drag, startPoint x: 955, startPoint y: 163, endPoint x: 316, endPoint y: 165, distance: 639.2
click at [316, 165] on div "Tenzo - Pineapple ZKTLZ Double Hash Infused Pre-Roll - Sativa - 1x0.5g Active" at bounding box center [669, 160] width 717 height 22
copy h3 "Tenzo - Pineapple ZKTLZ Double Hash Infused Pre-Roll - Sativa - 1x0.5g"
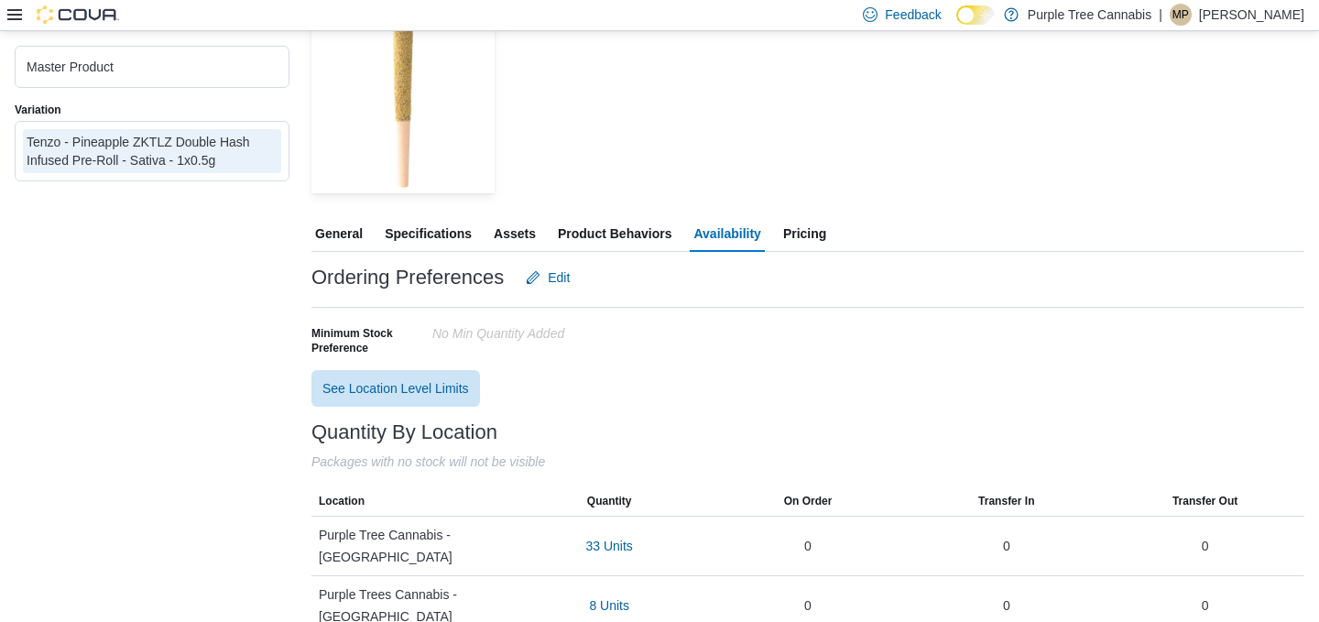
scroll to position [245, 0]
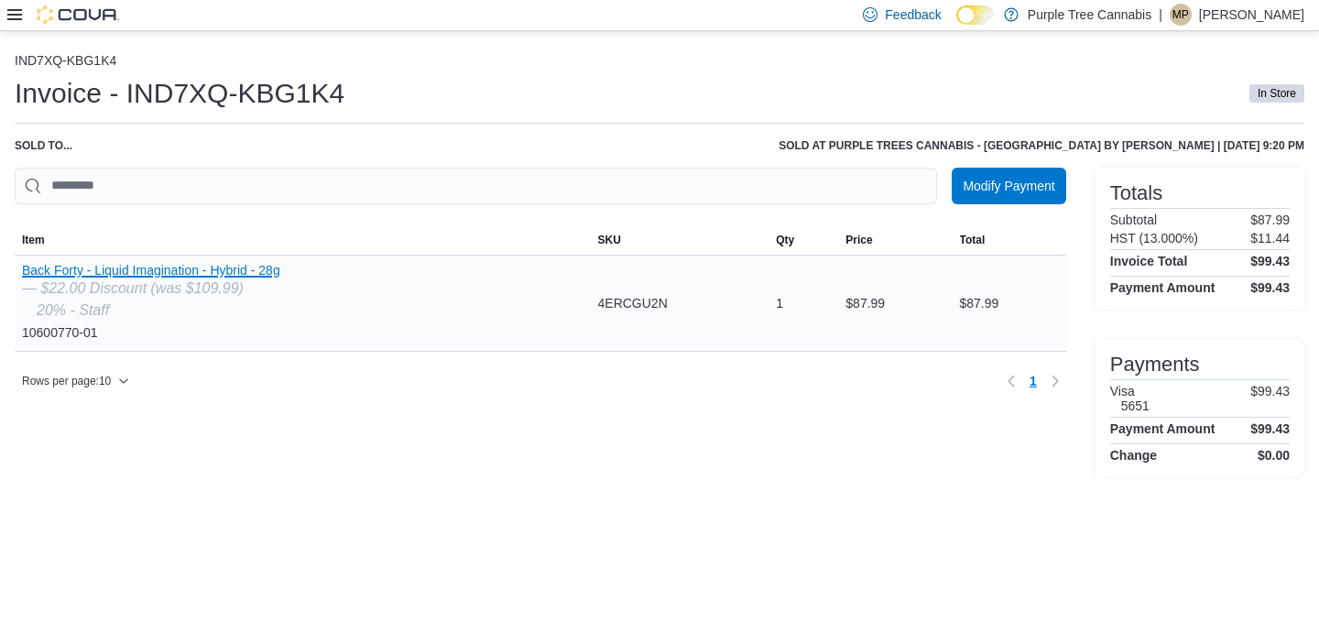
click at [252, 269] on button "Back Forty - Liquid Imagination - Hybrid - 28g" at bounding box center [151, 270] width 258 height 15
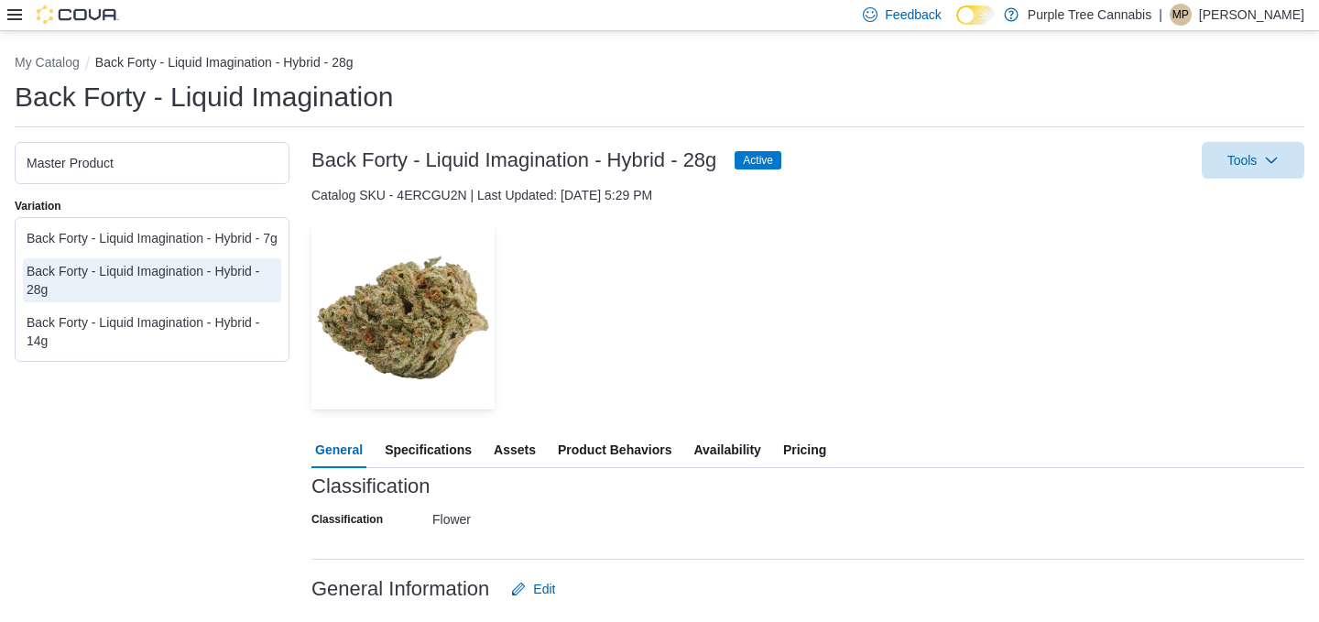
click at [741, 446] on span "Availability" at bounding box center [726, 449] width 67 height 37
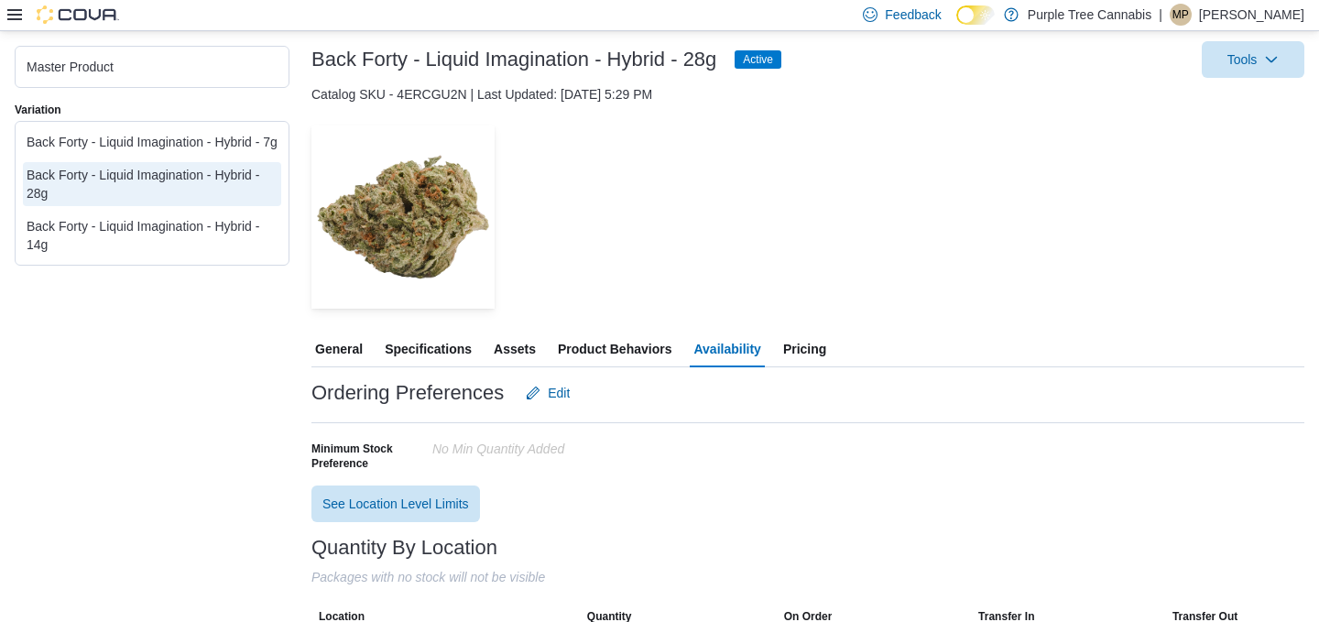
scroll to position [65, 0]
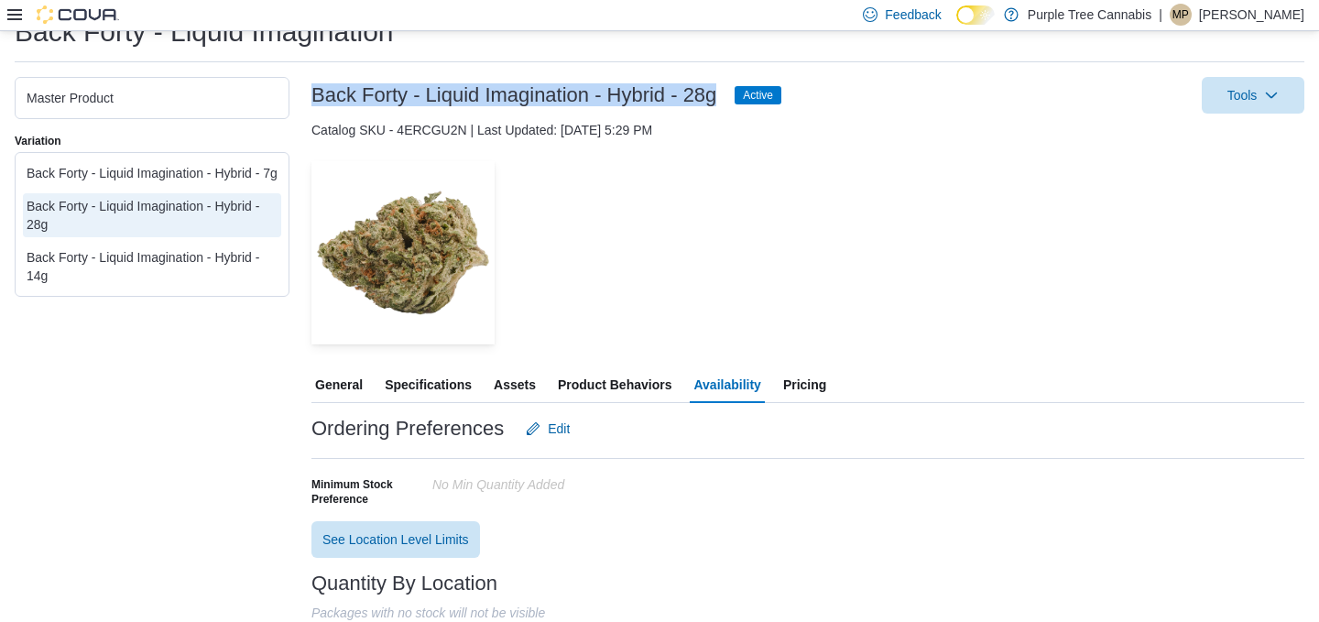
drag, startPoint x: 313, startPoint y: 98, endPoint x: 719, endPoint y: 92, distance: 405.7
click at [716, 92] on h3 "Back Forty - Liquid Imagination - Hybrid - 28g" at bounding box center [513, 95] width 405 height 22
copy h3 "Back Forty - Liquid Imagination - Hybrid - 28g"
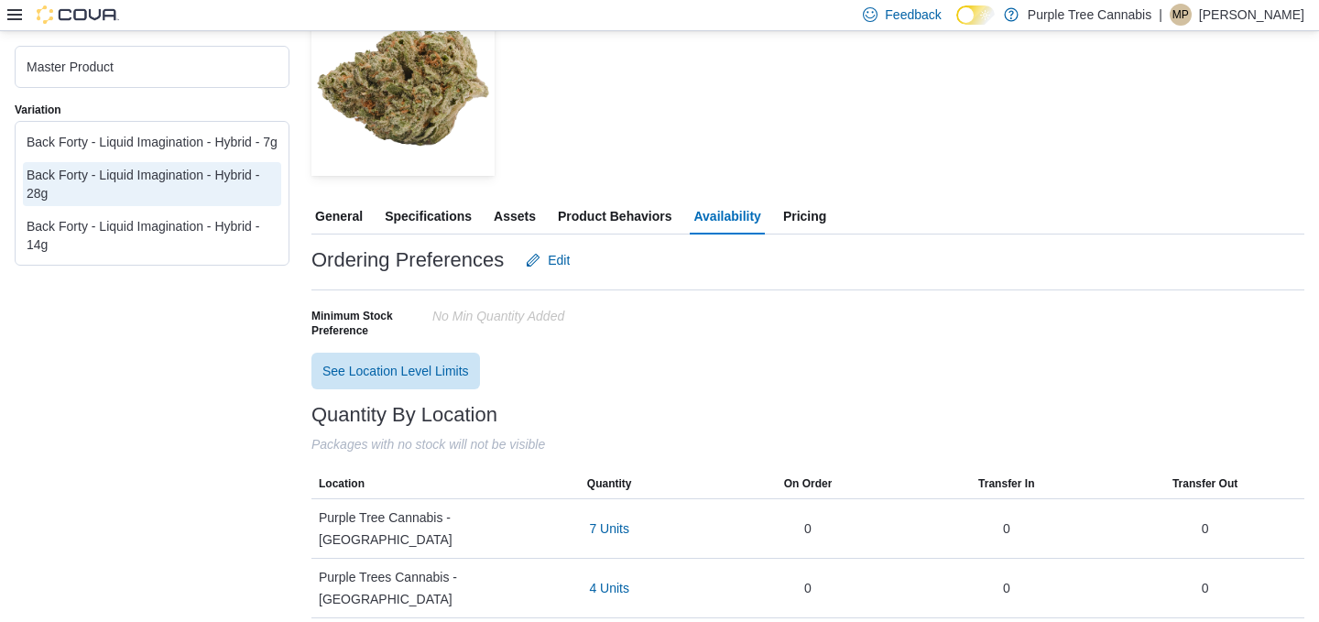
scroll to position [245, 0]
